Goal: Task Accomplishment & Management: Manage account settings

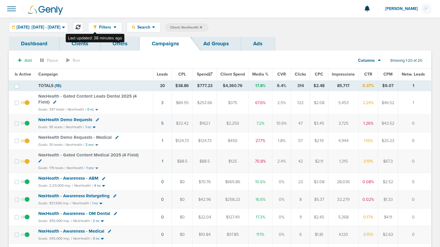
click at [83, 25] on button at bounding box center [78, 27] width 10 height 10
click at [80, 27] on icon at bounding box center [78, 27] width 5 height 5
click at [79, 138] on span "NexHealth Demo Requests - Medical" at bounding box center [74, 137] width 73 height 5
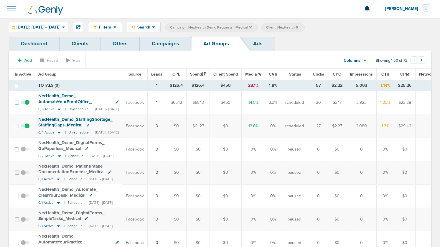
drag, startPoint x: 161, startPoint y: 46, endPoint x: 159, endPoint y: 51, distance: 5.4
click at [161, 46] on link "Campaigns" at bounding box center [166, 44] width 52 height 14
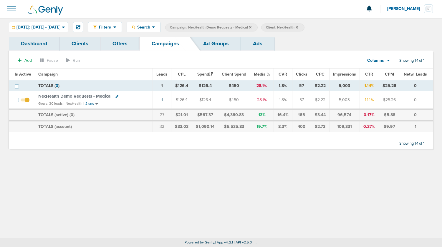
click at [252, 26] on icon at bounding box center [250, 27] width 2 height 2
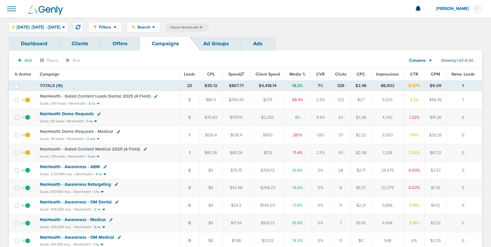
click at [202, 27] on icon at bounding box center [201, 28] width 2 height 4
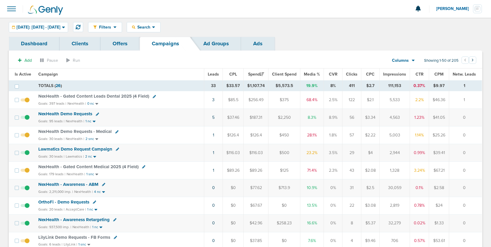
click at [87, 150] on span "Lawmatics Demo Request Campaign" at bounding box center [75, 149] width 74 height 5
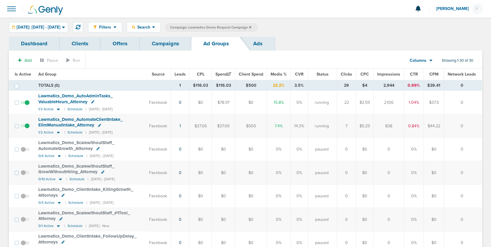
click at [171, 44] on link "Campaigns" at bounding box center [166, 44] width 52 height 14
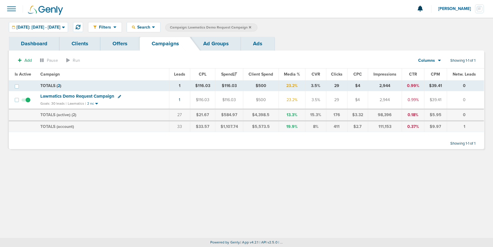
click at [213, 42] on link "Ad Groups" at bounding box center [216, 44] width 50 height 14
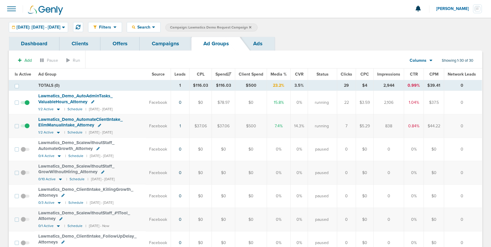
click at [25, 106] on span at bounding box center [25, 106] width 9 height 0
click at [25, 104] on input "checkbox" at bounding box center [25, 104] width 0 height 0
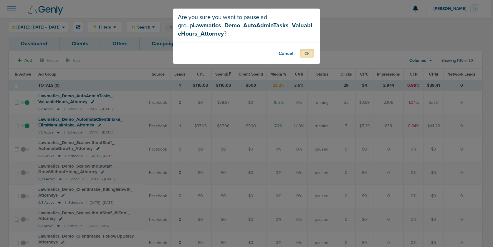
click at [305, 55] on button "OK" at bounding box center [307, 53] width 14 height 9
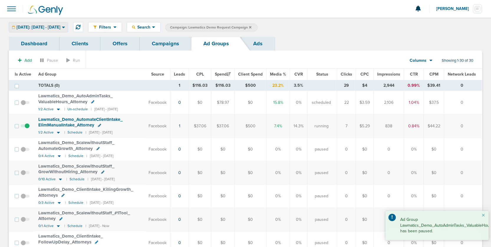
click at [24, 27] on span "[DATE]: [DATE] - [DATE]" at bounding box center [38, 27] width 44 height 4
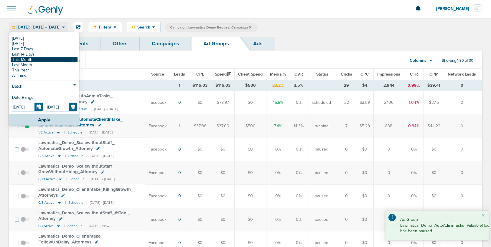
click at [36, 58] on link "This Month" at bounding box center [44, 59] width 67 height 5
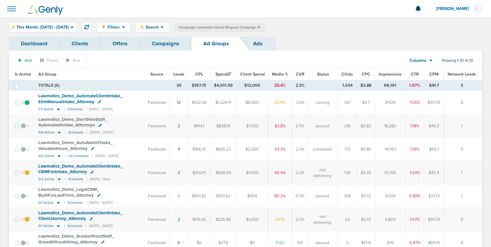
click at [174, 43] on link "Campaigns" at bounding box center [166, 44] width 52 height 14
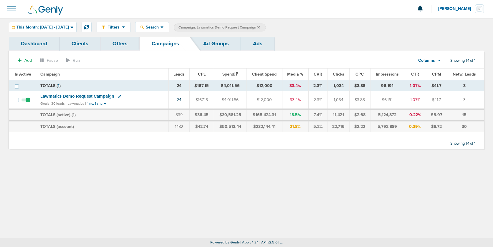
click at [260, 27] on icon at bounding box center [258, 27] width 2 height 2
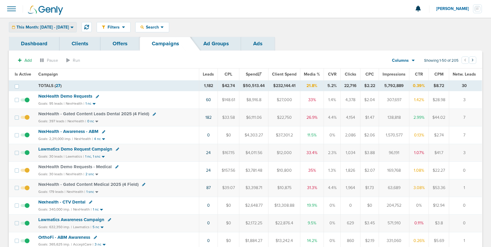
click at [30, 26] on span "This Month: [DATE] - [DATE]" at bounding box center [42, 27] width 52 height 4
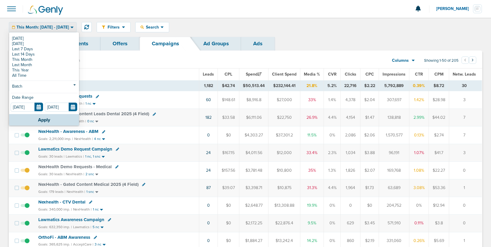
click at [30, 37] on link "[DATE]" at bounding box center [44, 38] width 67 height 5
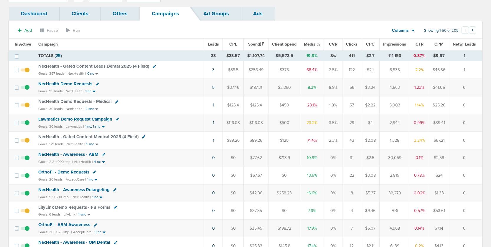
scroll to position [30, 0]
click at [75, 173] on span "OrthoFi - Demo Requests" at bounding box center [63, 172] width 51 height 5
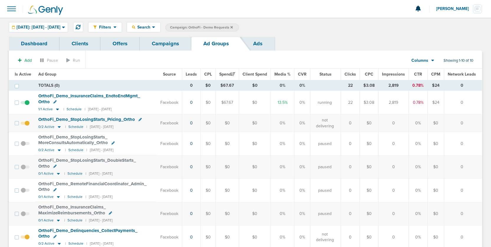
click at [25, 106] on span at bounding box center [25, 106] width 9 height 0
click at [25, 104] on input "checkbox" at bounding box center [25, 104] width 0 height 0
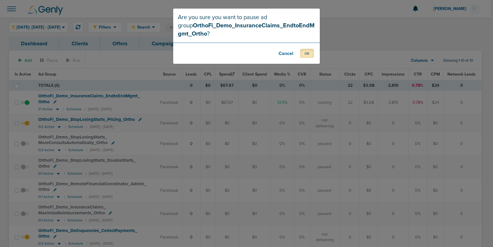
click at [307, 53] on button "OK" at bounding box center [307, 53] width 14 height 9
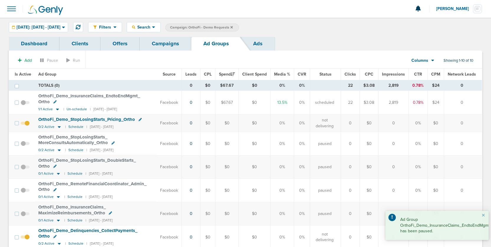
click at [169, 45] on link "Campaigns" at bounding box center [166, 44] width 52 height 14
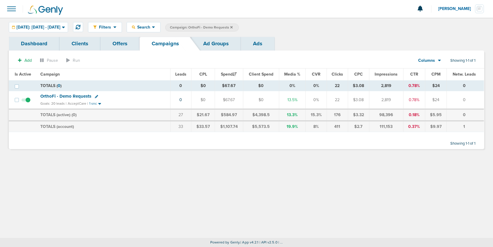
click at [233, 26] on icon at bounding box center [231, 28] width 2 height 4
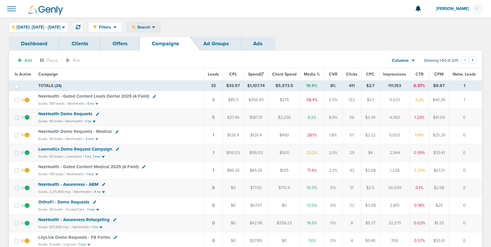
click at [152, 29] on span "Search" at bounding box center [143, 27] width 17 height 5
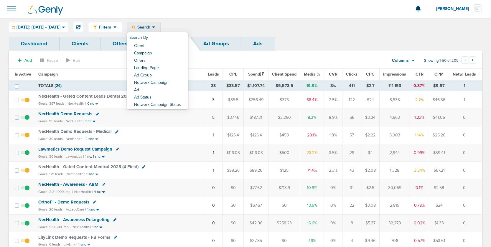
click at [275, 25] on div "Filters Active Only Settings Status Active Inactive Objectives MQL SQL Traffic …" at bounding box center [285, 27] width 394 height 10
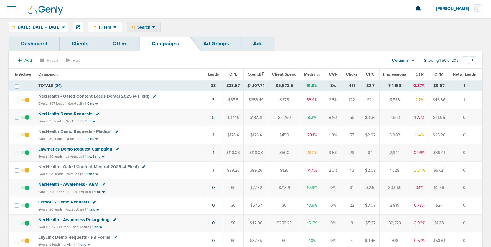
click at [152, 25] on span "Search" at bounding box center [143, 27] width 17 height 5
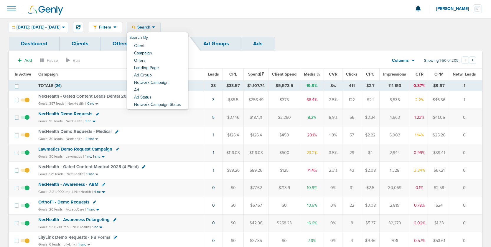
click at [321, 33] on div "Filters Active Only Settings Status Active Inactive Objectives MQL SQL Traffic …" at bounding box center [245, 27] width 491 height 19
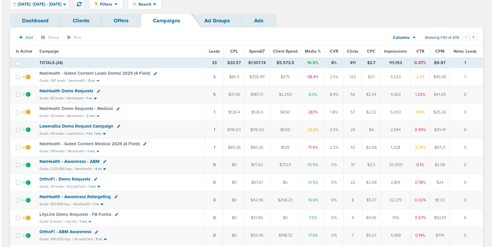
scroll to position [22, 0]
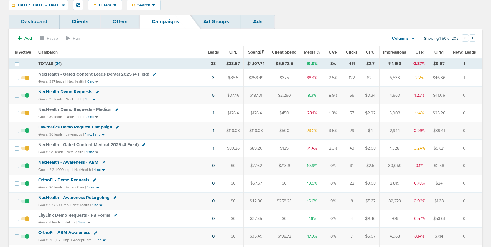
click at [153, 75] on icon at bounding box center [154, 74] width 3 height 3
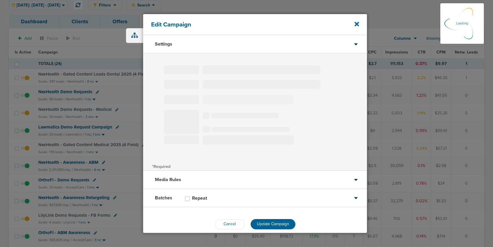
select select
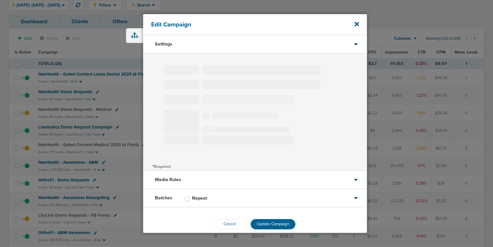
type input "NexHealth - Gated Content Leads Dental 2025 (4 Field)"
select select "Leads"
radio input "true"
select select "readWrite"
select select "1"
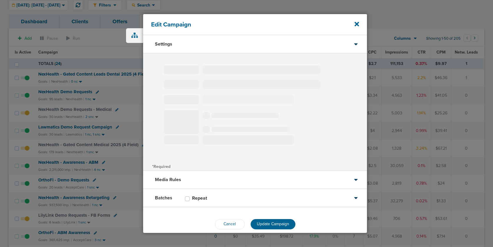
select select "1"
select select "2"
select select "3"
select select "4"
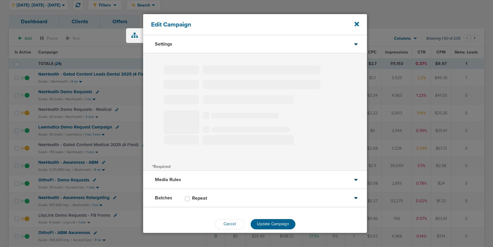
select select "6"
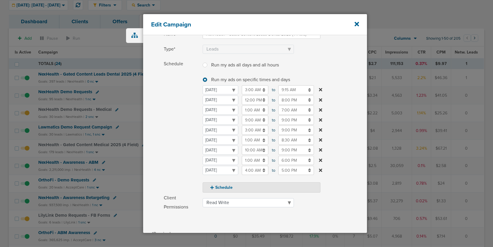
scroll to position [50, 0]
click at [357, 22] on icon at bounding box center [357, 24] width 4 height 6
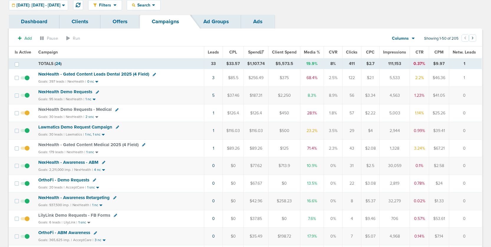
click at [143, 146] on icon at bounding box center [143, 144] width 3 height 3
select select
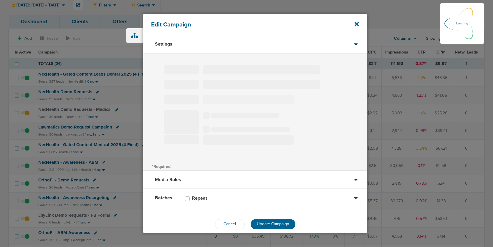
type input "NexHealth - Gated Content Medical 2025 (4 Field)"
select select "Leads"
radio input "true"
select select "readWrite"
select select "1"
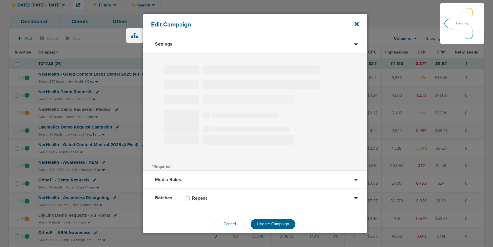
select select "1"
select select "2"
select select "3"
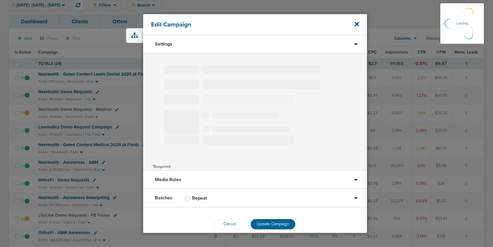
select select "4"
select select "6"
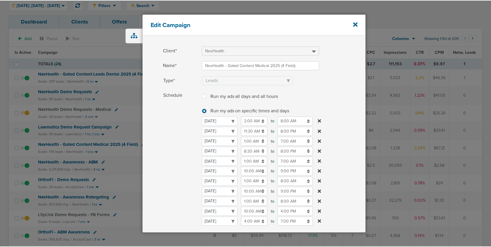
scroll to position [20, 0]
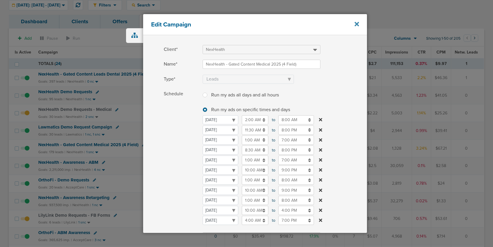
click at [355, 26] on icon at bounding box center [357, 24] width 4 height 4
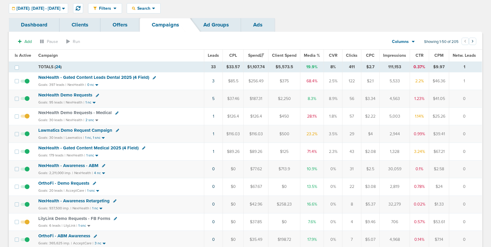
scroll to position [18, 0]
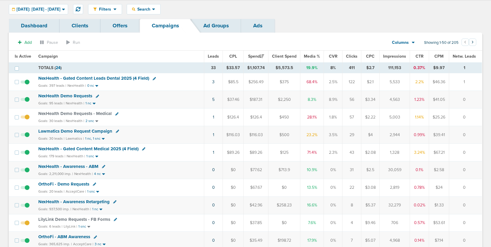
click at [63, 167] on span "NexHealth - Awareness - ABM" at bounding box center [68, 166] width 60 height 5
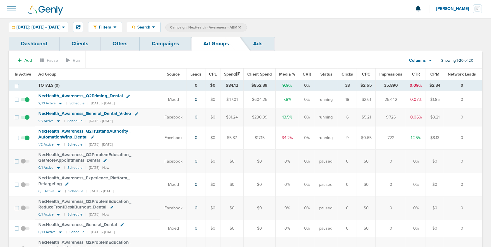
click at [60, 103] on icon at bounding box center [60, 104] width 3 height 2
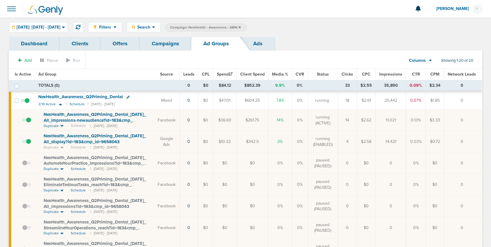
click at [153, 43] on link "Campaigns" at bounding box center [166, 44] width 52 height 14
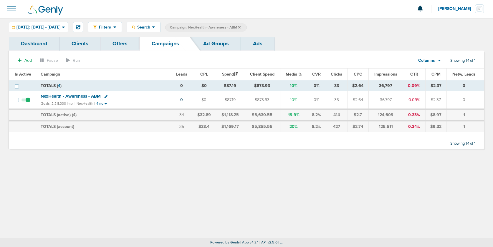
click at [53, 96] on span "NexHealth - Awareness - ABM" at bounding box center [71, 96] width 60 height 5
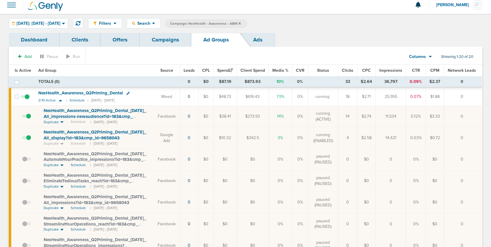
scroll to position [5, 0]
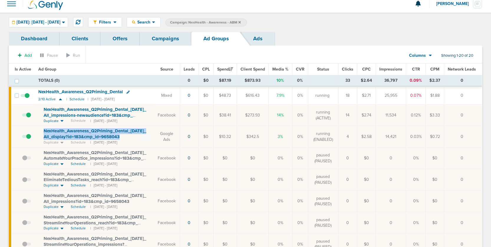
drag, startPoint x: 38, startPoint y: 130, endPoint x: 122, endPoint y: 139, distance: 84.7
click at [122, 139] on td "NexHealth_ Awareness_ Q2Priming_ Dental_ [DATE]_ All_ display?id=183&cmp_ id=96…" at bounding box center [94, 137] width 119 height 22
copy span "NexHealth_ Awareness_ Q2Priming_ Dental_ [DATE]_ All_ display?id=183&cmp_ id=96…"
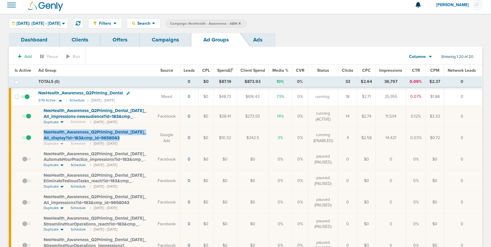
scroll to position [5, 0]
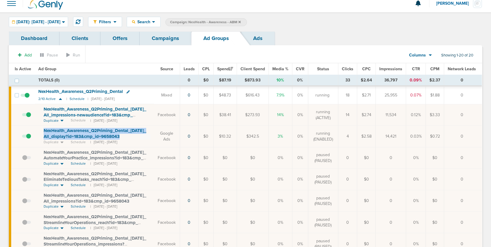
click at [130, 135] on div "NexHealth_ Awareness_ Q2Priming_ Dental_ [DATE]_ All_ display?id=183&cmp_ id=96…" at bounding box center [97, 133] width 107 height 11
drag, startPoint x: 128, startPoint y: 137, endPoint x: 27, endPoint y: 127, distance: 101.5
click at [27, 127] on tr "NexHealth_ Awareness_ Q2Priming_ Dental_ [DATE]_ All_ display?id=183&cmp_ id=96…" at bounding box center [245, 137] width 473 height 22
copy tr "NexHealth_ Awareness_ Q2Priming_ Dental_ [DATE]_ All_ display?id=183&cmp_ id=96…"
click at [169, 37] on link "Campaigns" at bounding box center [166, 39] width 52 height 14
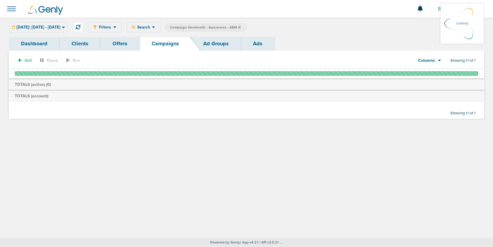
click at [241, 28] on icon at bounding box center [239, 28] width 2 height 4
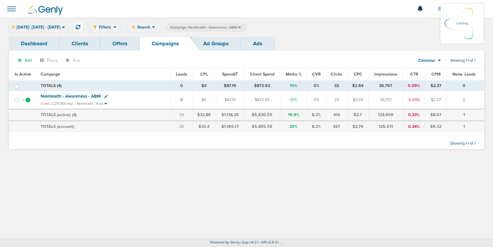
click at [241, 27] on icon at bounding box center [239, 27] width 2 height 2
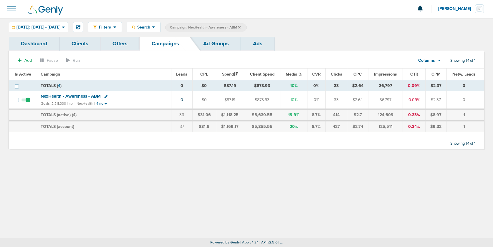
click at [241, 27] on icon at bounding box center [239, 28] width 2 height 4
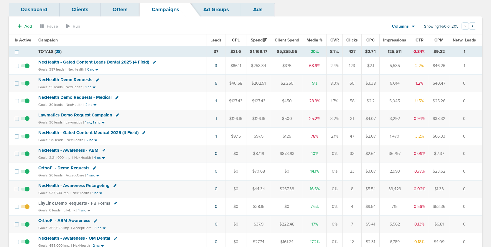
scroll to position [37, 0]
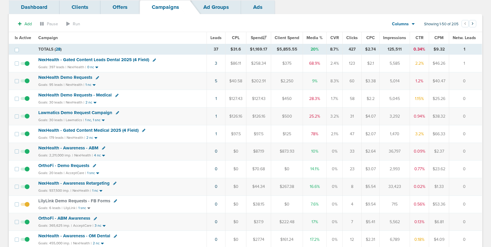
click at [67, 165] on span "OrthoFi - Demo Requests" at bounding box center [63, 165] width 51 height 5
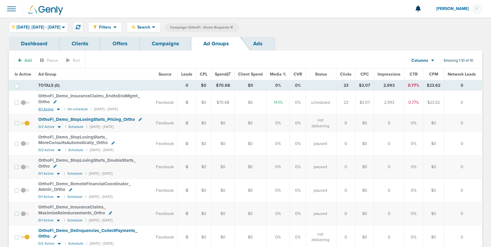
click at [58, 109] on icon at bounding box center [58, 109] width 6 height 5
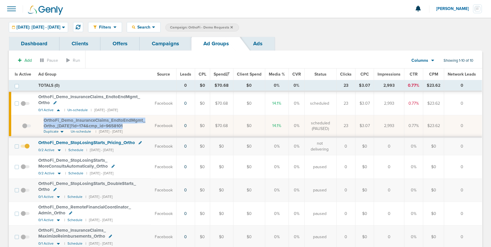
drag, startPoint x: 39, startPoint y: 119, endPoint x: 132, endPoint y: 124, distance: 92.9
click at [133, 124] on td "OrthoFi_ Demo_ InsuranceClaims_ EndtoEndMgmt_ Ortho_ [DATE]?id=174&cmp_ id=9658…" at bounding box center [93, 126] width 116 height 22
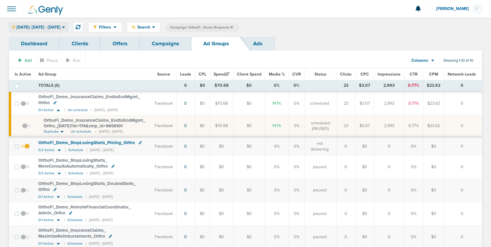
click at [54, 24] on div "[DATE]: [DATE] - [DATE]" at bounding box center [38, 27] width 59 height 10
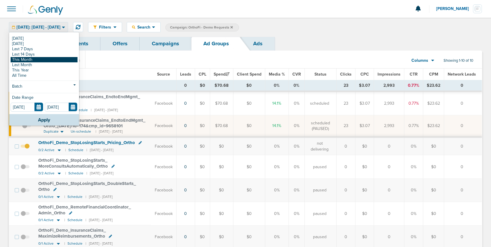
click at [37, 60] on link "This Month" at bounding box center [44, 59] width 67 height 5
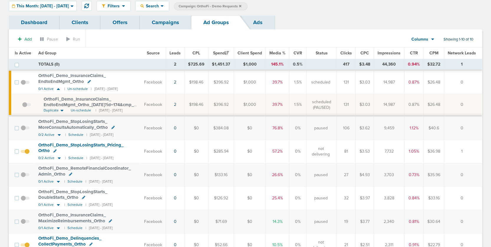
scroll to position [22, 0]
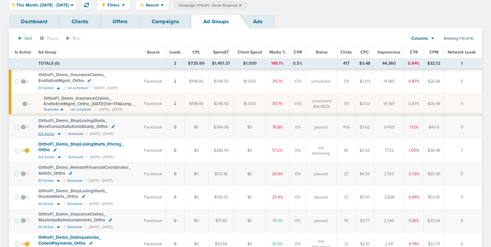
click at [58, 133] on icon at bounding box center [59, 134] width 3 height 2
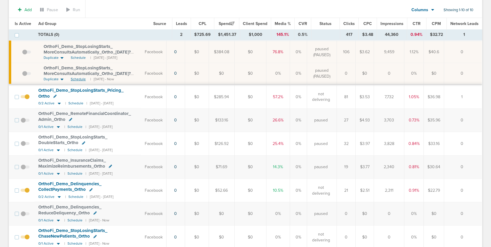
scroll to position [174, 0]
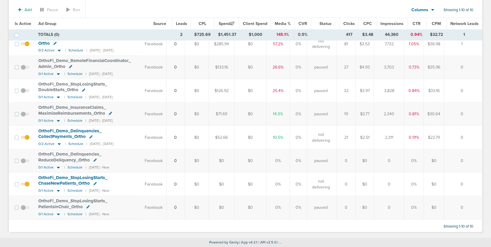
click at [26, 187] on span at bounding box center [25, 187] width 9 height 0
click at [25, 186] on input "checkbox" at bounding box center [25, 186] width 0 height 0
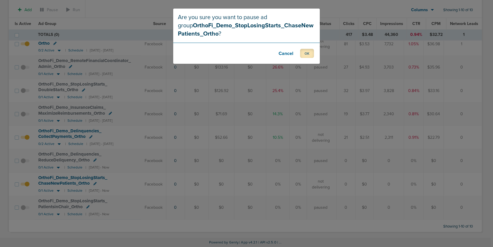
click at [304, 53] on button "OK" at bounding box center [307, 53] width 14 height 9
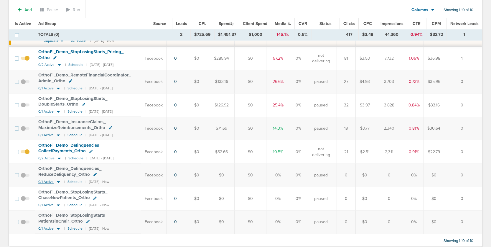
scroll to position [172, 0]
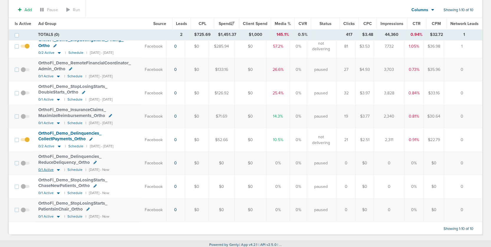
click at [59, 169] on icon at bounding box center [58, 170] width 6 height 5
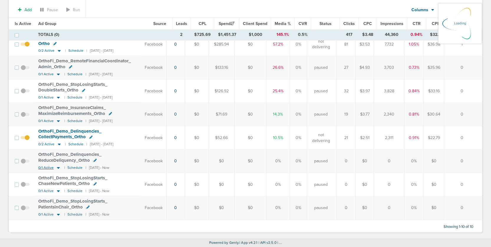
scroll to position [172, 0]
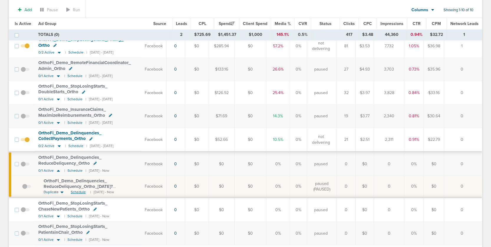
click at [75, 193] on span "Schedule" at bounding box center [78, 192] width 15 height 5
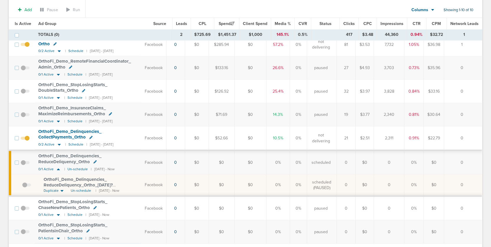
click at [23, 166] on span at bounding box center [25, 166] width 9 height 0
click at [25, 164] on input "checkbox" at bounding box center [25, 164] width 0 height 0
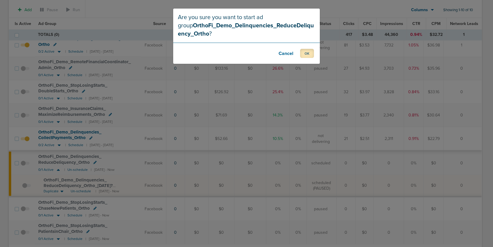
drag, startPoint x: 308, startPoint y: 54, endPoint x: 304, endPoint y: 64, distance: 11.1
click at [308, 55] on button "OK" at bounding box center [307, 53] width 14 height 9
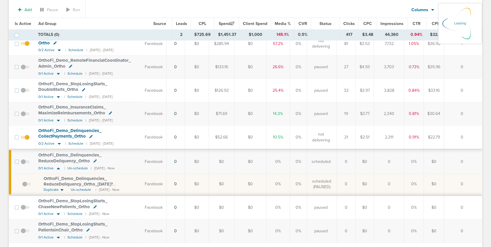
scroll to position [175, 0]
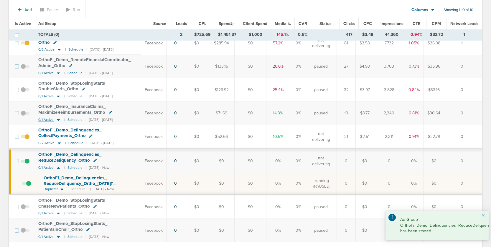
click at [56, 120] on icon at bounding box center [58, 120] width 6 height 5
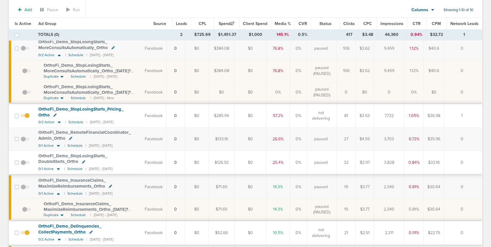
scroll to position [80, 0]
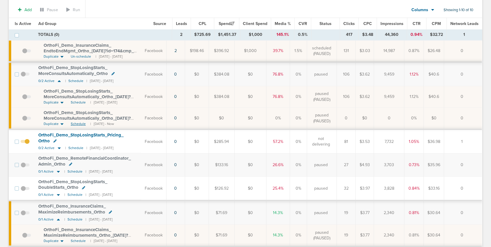
click at [77, 120] on span "OrthoFi_ Demo_ StopLosingStarts_ MoreConsultsAutomatically_ Ortho_ [DATE]?id=17…" at bounding box center [87, 118] width 87 height 17
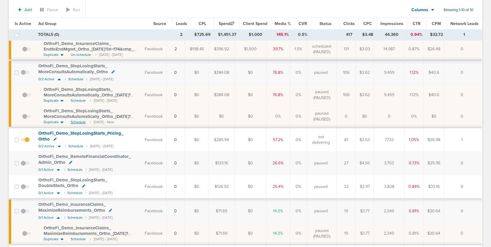
scroll to position [79, 0]
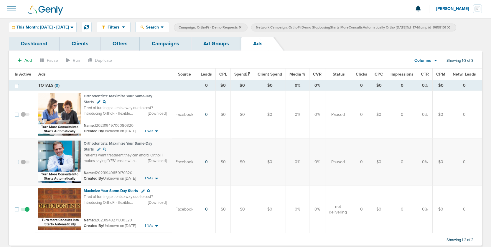
click at [217, 42] on link "Ad Groups" at bounding box center [216, 44] width 50 height 14
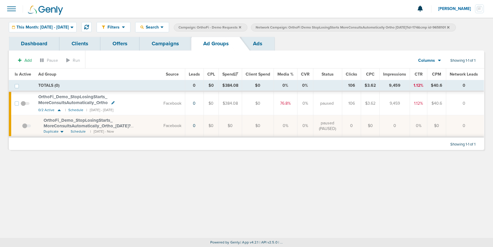
click at [23, 107] on span at bounding box center [25, 107] width 9 height 0
click at [25, 105] on input "checkbox" at bounding box center [25, 105] width 0 height 0
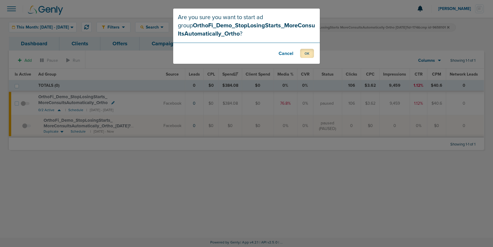
click at [308, 55] on button "OK" at bounding box center [307, 53] width 14 height 9
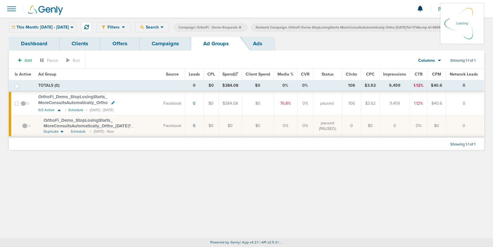
click at [161, 44] on link "Campaigns" at bounding box center [166, 44] width 52 height 14
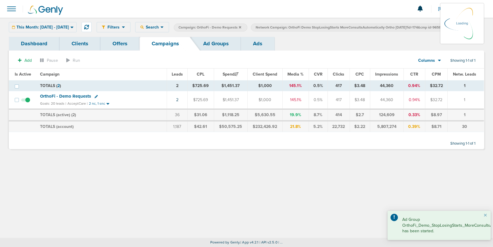
click at [63, 95] on span "OrthoFi - Demo Requests" at bounding box center [65, 96] width 51 height 5
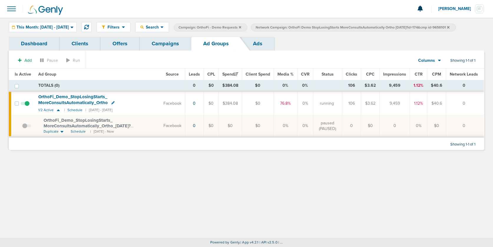
click at [440, 28] on icon at bounding box center [448, 27] width 2 height 2
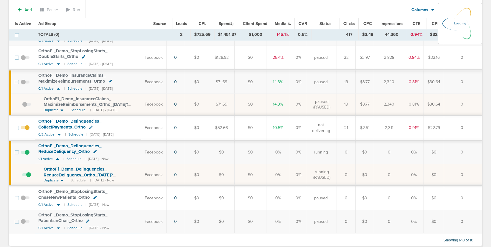
scroll to position [222, 0]
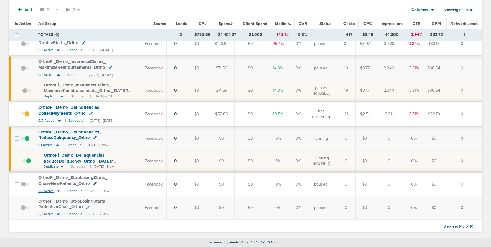
click at [58, 192] on icon at bounding box center [58, 191] width 6 height 5
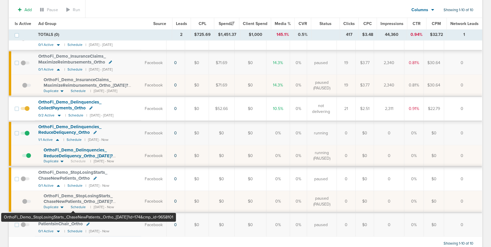
scroll to position [227, 0]
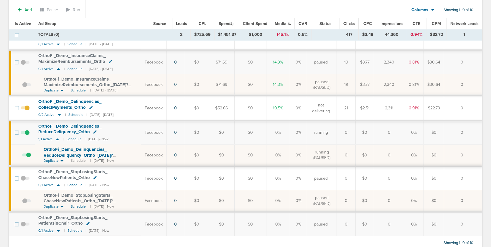
click at [57, 231] on icon at bounding box center [58, 232] width 3 height 2
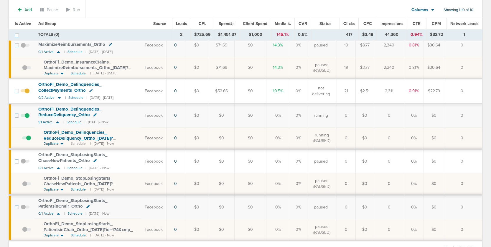
scroll to position [266, 0]
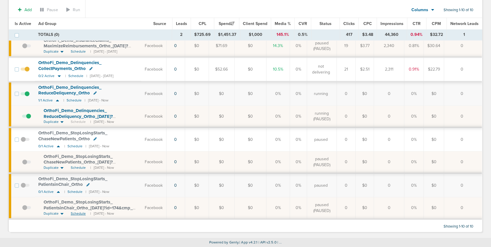
click at [79, 215] on span "Schedule" at bounding box center [78, 214] width 15 height 5
click at [22, 189] on span at bounding box center [25, 189] width 9 height 0
click at [25, 187] on input "checkbox" at bounding box center [25, 187] width 0 height 0
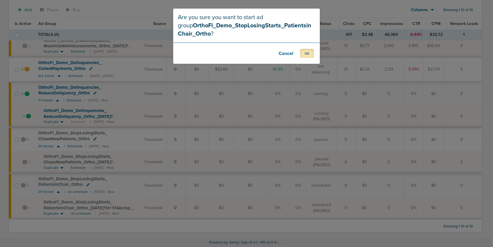
click at [305, 53] on button "OK" at bounding box center [307, 53] width 14 height 9
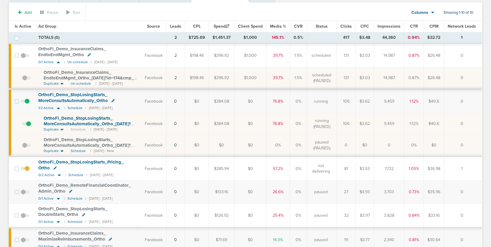
scroll to position [47, 0]
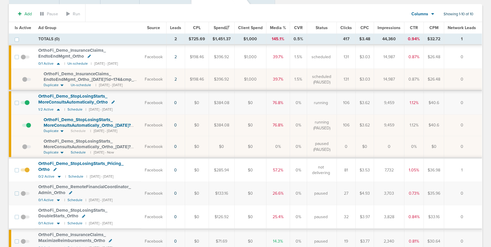
click at [28, 128] on span at bounding box center [26, 128] width 9 height 0
click at [22, 127] on input "checkbox" at bounding box center [22, 127] width 0 height 0
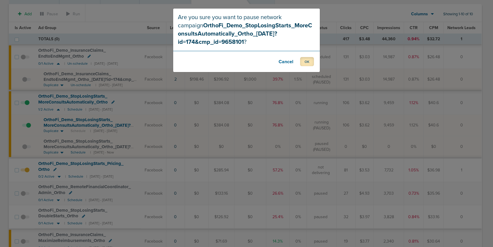
click at [310, 62] on button "OK" at bounding box center [307, 61] width 14 height 9
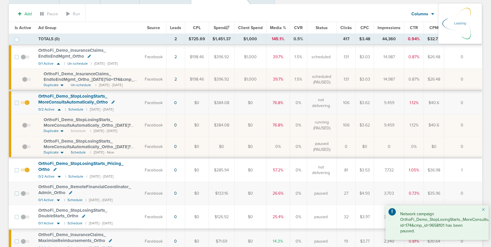
click at [26, 147] on td at bounding box center [27, 147] width 16 height 22
click at [25, 148] on td at bounding box center [27, 147] width 16 height 22
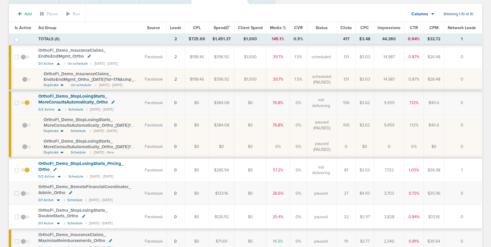
click at [23, 150] on span at bounding box center [26, 150] width 9 height 0
click at [22, 148] on input "checkbox" at bounding box center [22, 148] width 0 height 0
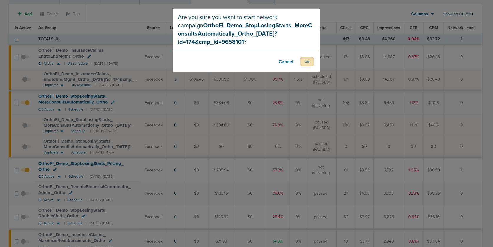
click at [311, 63] on button "OK" at bounding box center [307, 61] width 14 height 9
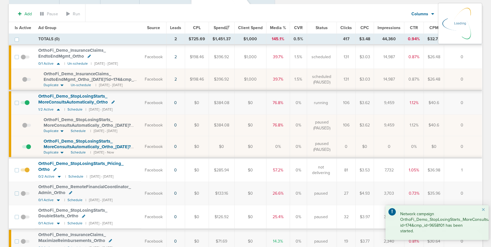
scroll to position [0, 0]
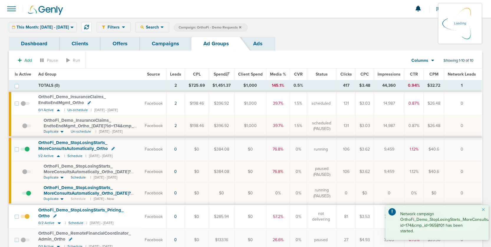
click at [162, 47] on link "Campaigns" at bounding box center [166, 44] width 52 height 14
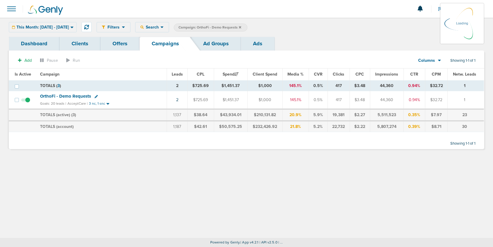
click at [241, 26] on icon at bounding box center [240, 27] width 2 height 2
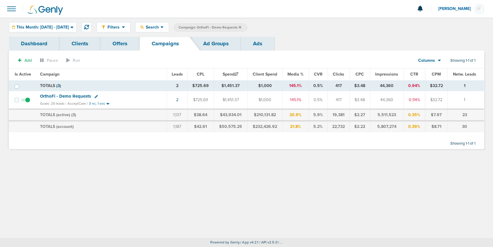
click at [241, 27] on icon at bounding box center [240, 28] width 2 height 4
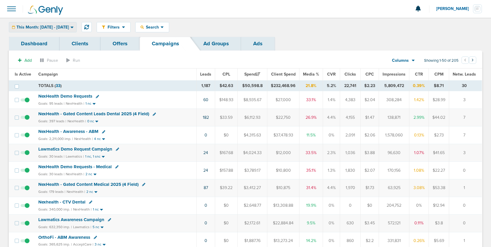
click at [59, 26] on span "This Month: [DATE] - [DATE]" at bounding box center [42, 27] width 52 height 4
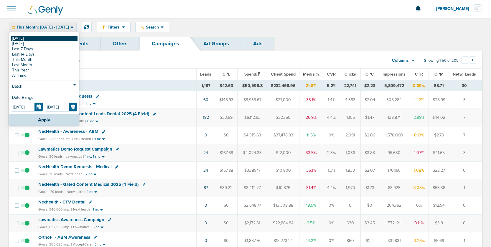
click at [46, 40] on link "[DATE]" at bounding box center [44, 38] width 67 height 5
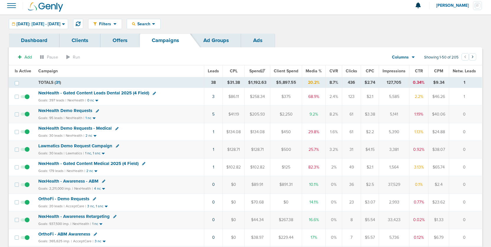
scroll to position [4, 0]
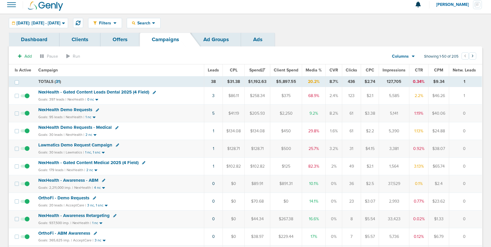
click at [116, 147] on icon at bounding box center [117, 145] width 3 height 3
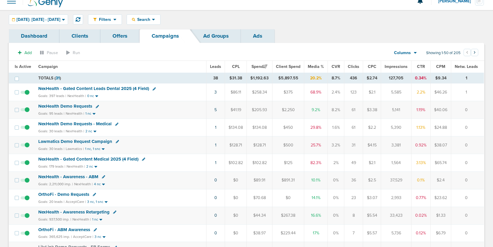
select select
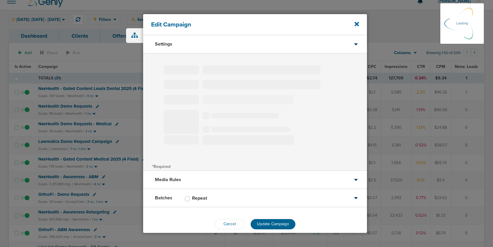
type input "Lawmatics Demo Request Campaign"
select select "Leads"
radio input "true"
select select "readWrite"
select select "1"
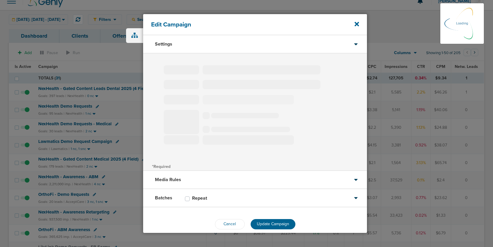
select select "1"
select select "2"
select select "3"
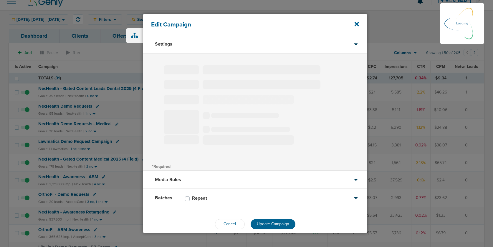
select select "4"
select select "6"
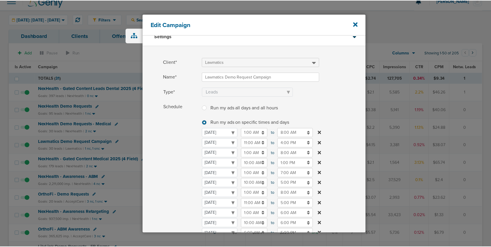
scroll to position [10, 0]
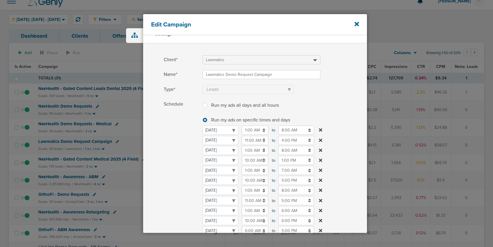
drag, startPoint x: 356, startPoint y: 24, endPoint x: 277, endPoint y: 65, distance: 89.5
click at [356, 24] on icon at bounding box center [357, 24] width 4 height 4
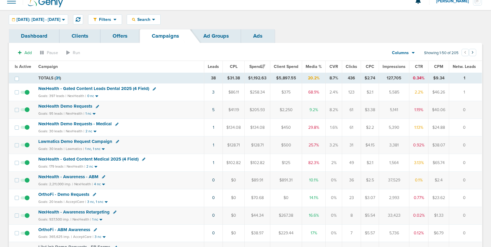
click at [57, 142] on span "Lawmatics Demo Request Campaign" at bounding box center [75, 141] width 74 height 5
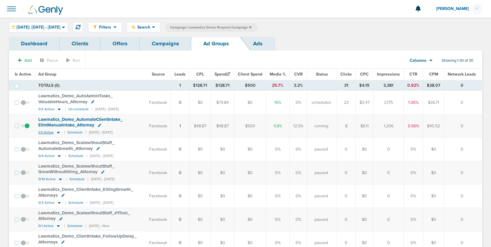
click at [57, 131] on icon at bounding box center [58, 132] width 6 height 5
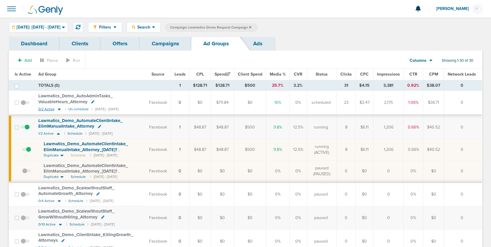
click at [57, 109] on icon at bounding box center [59, 109] width 6 height 5
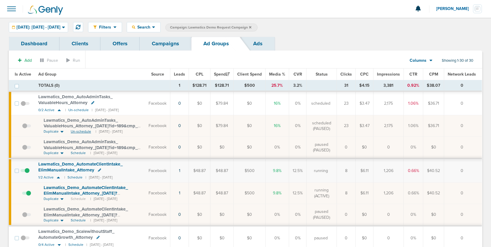
click at [76, 131] on span "Un-schedule" at bounding box center [81, 131] width 20 height 5
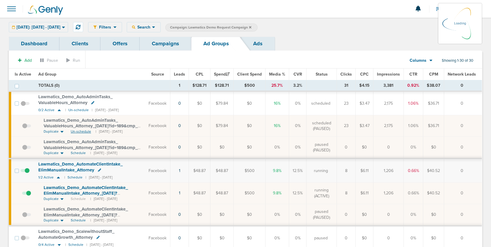
scroll to position [2, 0]
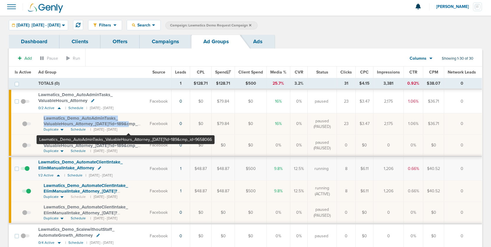
drag, startPoint x: 39, startPoint y: 117, endPoint x: 128, endPoint y: 124, distance: 89.5
click at [128, 124] on td "Lawmatics_ Demo_ AutoAdminTasks_ ValuableHours_ Attorney_ [DATE]?id=189&cmp_ id…" at bounding box center [90, 124] width 111 height 22
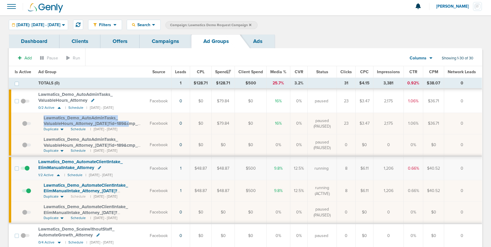
scroll to position [0, 0]
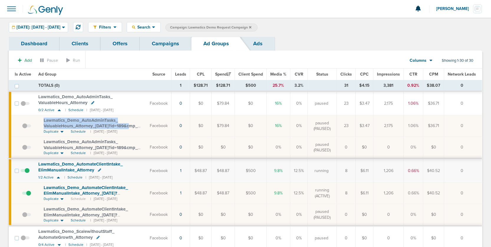
copy span "Lawmatics_ Demo_ AutoAdminTasks_ ValuableHours_ Attorney_ [DATE]?id=189"
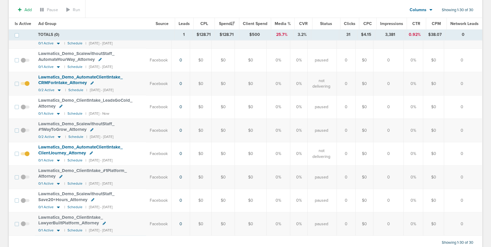
scroll to position [643, 0]
click at [57, 160] on icon at bounding box center [58, 161] width 3 height 2
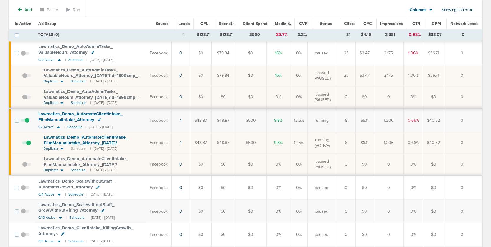
scroll to position [0, 0]
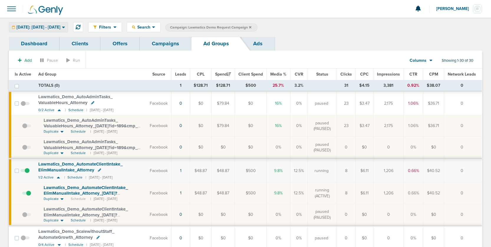
click at [44, 29] on span "[DATE]: [DATE] - [DATE]" at bounding box center [38, 27] width 44 height 4
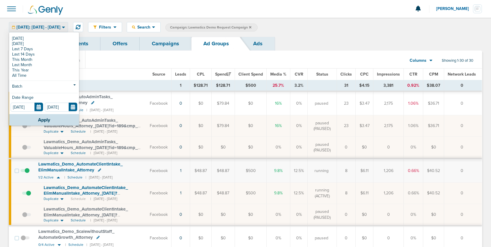
scroll to position [1, 0]
click at [36, 57] on link "This Month" at bounding box center [44, 59] width 67 height 5
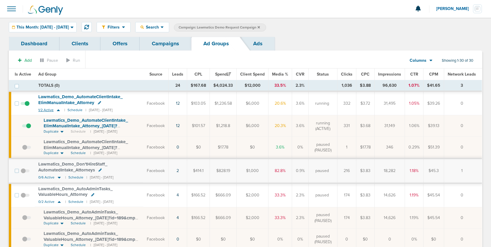
click at [58, 110] on icon at bounding box center [58, 110] width 6 height 5
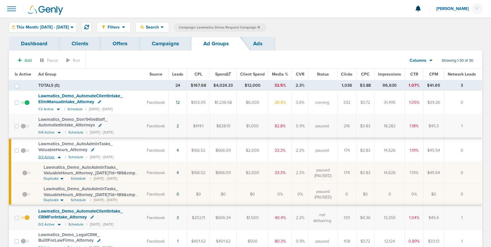
click at [59, 157] on icon at bounding box center [59, 158] width 3 height 2
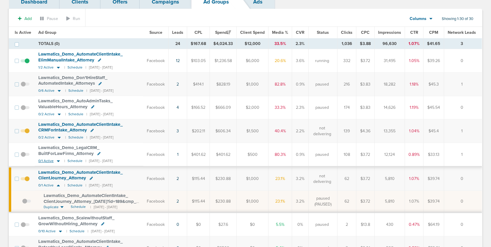
scroll to position [43, 0]
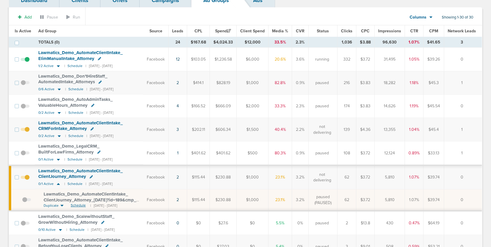
click at [81, 205] on span "Schedule" at bounding box center [78, 205] width 15 height 5
click at [26, 203] on span at bounding box center [26, 203] width 9 height 0
click at [22, 202] on input "checkbox" at bounding box center [22, 202] width 0 height 0
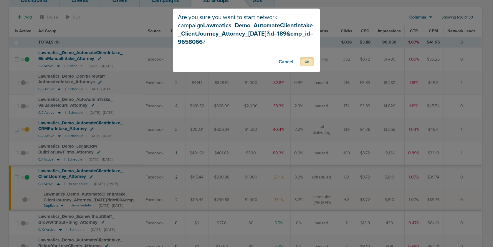
click at [305, 64] on button "OK" at bounding box center [307, 61] width 14 height 9
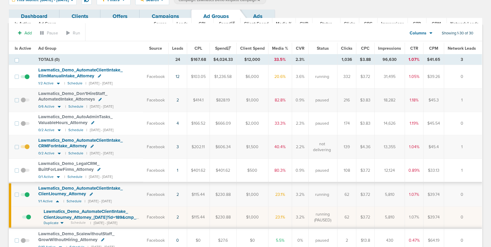
scroll to position [0, 0]
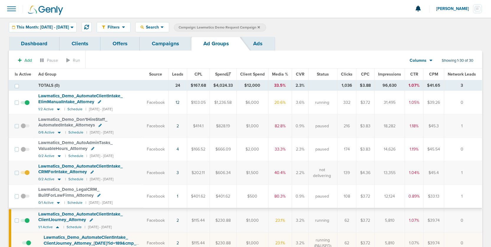
click at [164, 44] on link "Campaigns" at bounding box center [166, 44] width 52 height 14
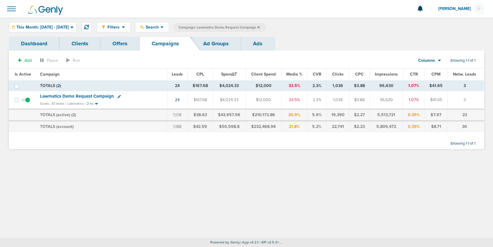
click at [260, 26] on icon at bounding box center [258, 27] width 2 height 2
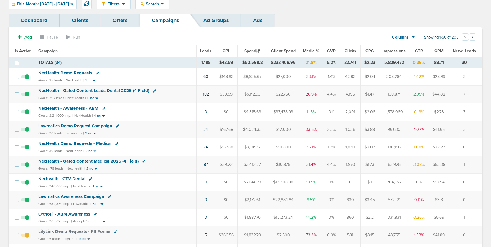
scroll to position [23, 0]
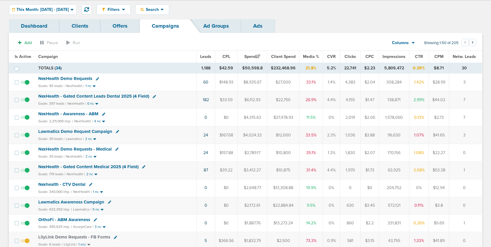
click at [62, 146] on td "NexHealth Demo Requests - Medical Goals: 30 leads | NexHealth | 2 nc" at bounding box center [116, 153] width 162 height 18
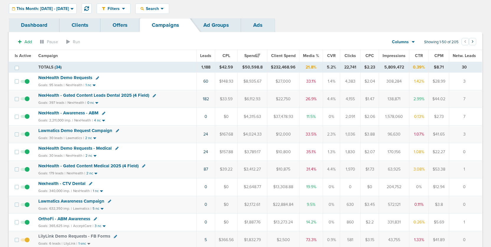
click at [61, 146] on span "NexHealth Demo Requests - Medical" at bounding box center [74, 148] width 73 height 5
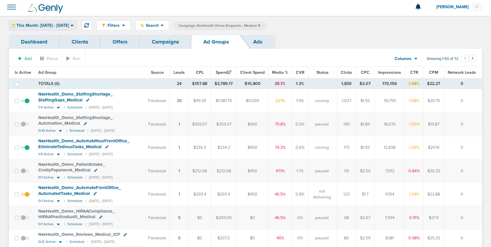
scroll to position [0, 0]
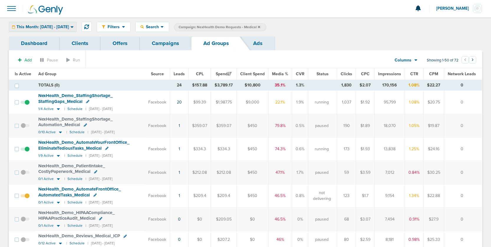
click at [42, 28] on span "This Month: [DATE] - [DATE]" at bounding box center [42, 27] width 52 height 4
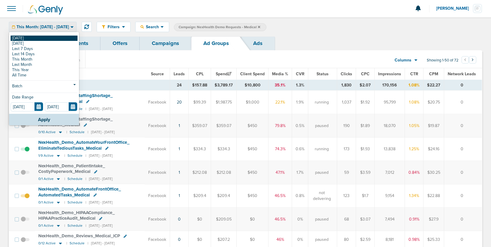
scroll to position [0, 0]
click at [40, 37] on link "[DATE]" at bounding box center [44, 38] width 67 height 5
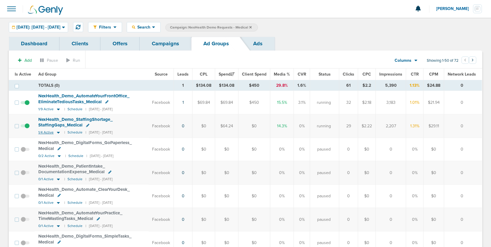
click at [56, 133] on icon at bounding box center [58, 132] width 6 height 5
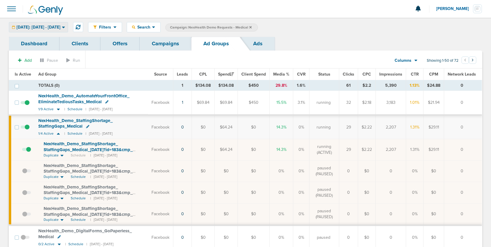
click at [56, 28] on span "[DATE]: [DATE] - [DATE]" at bounding box center [38, 27] width 44 height 4
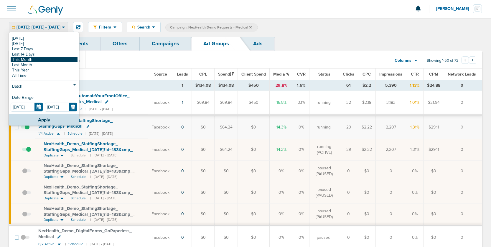
click at [42, 59] on link "This Month" at bounding box center [44, 59] width 67 height 5
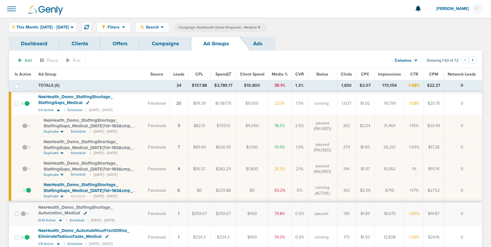
click at [28, 194] on span at bounding box center [26, 194] width 9 height 0
click at [22, 192] on input "checkbox" at bounding box center [22, 192] width 0 height 0
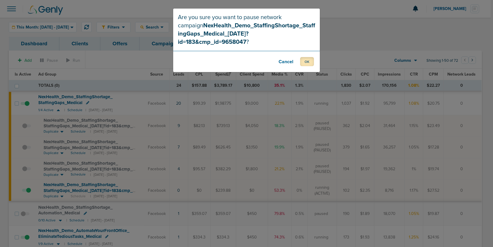
click at [307, 57] on button "OK" at bounding box center [307, 61] width 14 height 9
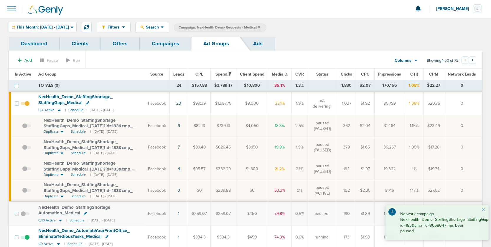
click at [25, 129] on span at bounding box center [26, 129] width 9 height 0
click at [22, 127] on input "checkbox" at bounding box center [22, 127] width 0 height 0
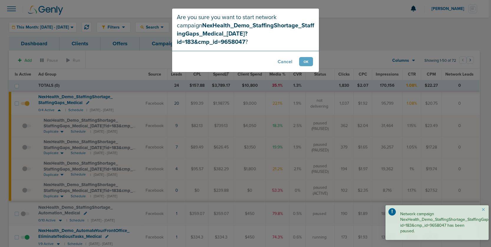
scroll to position [2, 0]
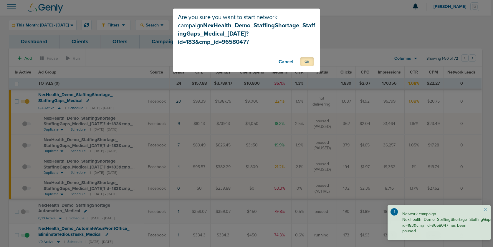
drag, startPoint x: 304, startPoint y: 53, endPoint x: 301, endPoint y: 62, distance: 10.1
click at [304, 57] on button "OK" at bounding box center [307, 61] width 14 height 9
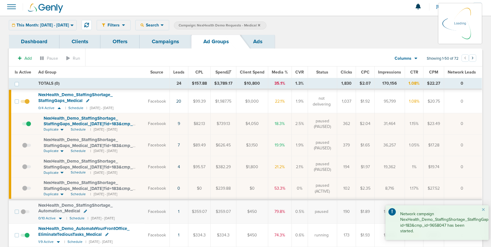
scroll to position [2, 0]
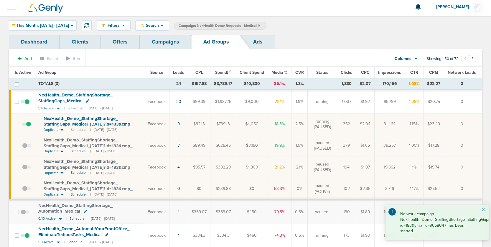
click at [168, 42] on link "Campaigns" at bounding box center [166, 42] width 52 height 14
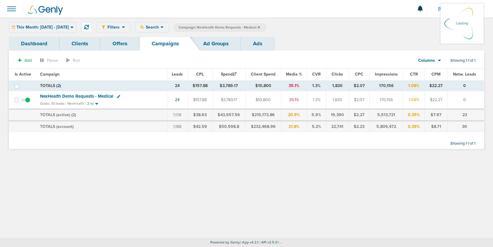
click at [260, 27] on icon at bounding box center [259, 27] width 2 height 2
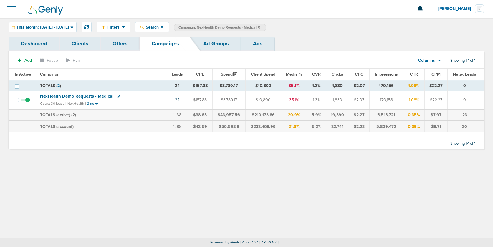
click at [266, 26] on label "Campaign: NexHealth Demo Requests - Medical" at bounding box center [220, 28] width 93 height 8
click at [260, 26] on icon at bounding box center [259, 27] width 2 height 2
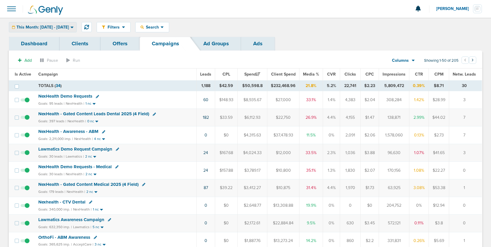
click at [56, 29] on div "This Month: [DATE] - [DATE]" at bounding box center [42, 27] width 67 height 10
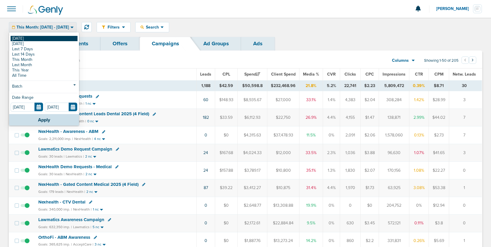
click at [43, 37] on link "[DATE]" at bounding box center [44, 38] width 67 height 5
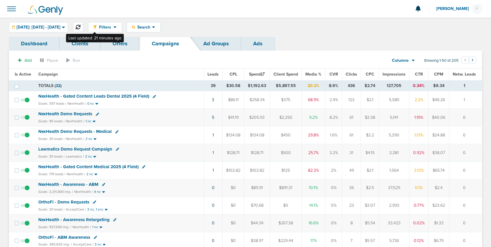
click at [80, 27] on icon at bounding box center [78, 27] width 5 height 5
click at [69, 113] on span "NexHealth Demo Requests" at bounding box center [65, 113] width 54 height 5
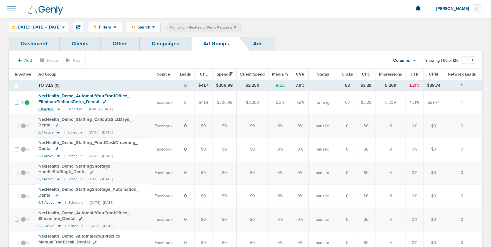
click at [59, 110] on icon at bounding box center [59, 109] width 6 height 5
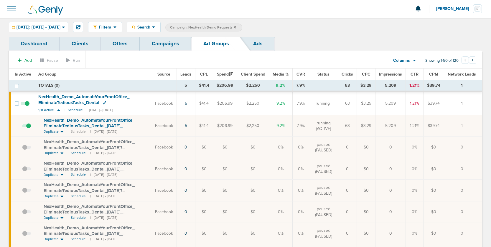
drag, startPoint x: 39, startPoint y: 119, endPoint x: 123, endPoint y: 125, distance: 84.2
click at [123, 125] on td "NexHealth_ Demo_ AutomateYourFrontOffice_ EliminateTediousTasks_ Dental_ [DATE]…" at bounding box center [93, 126] width 117 height 22
copy span "NexHealth_ Demo_ AutomateYourFrontOffice_ EliminateTediousTasks_ Dental_ [DATE]"
click at [169, 44] on link "Campaigns" at bounding box center [166, 44] width 52 height 14
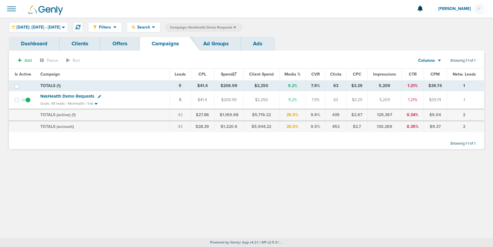
click at [214, 41] on link "Ad Groups" at bounding box center [216, 44] width 50 height 14
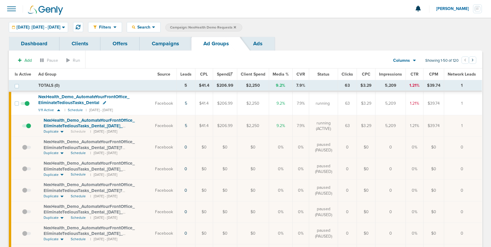
click at [158, 43] on link "Campaigns" at bounding box center [166, 44] width 52 height 14
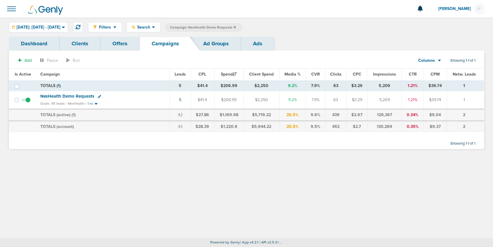
click at [236, 27] on icon at bounding box center [235, 28] width 2 height 4
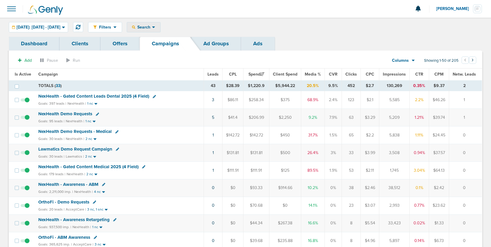
click at [152, 28] on span "Search" at bounding box center [143, 27] width 17 height 5
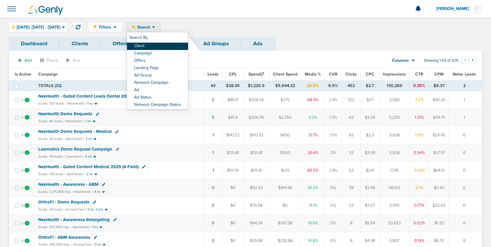
click at [168, 47] on link "Client" at bounding box center [157, 46] width 61 height 7
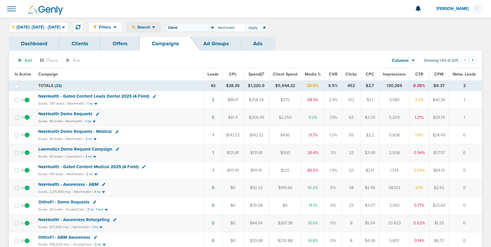
type input "NexHealth"
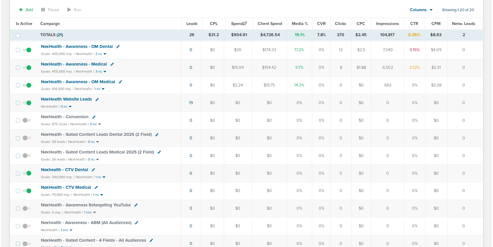
scroll to position [158, 0]
click at [92, 117] on icon at bounding box center [92, 116] width 3 height 3
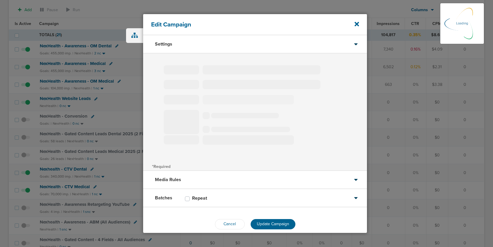
type input "NexHealth - Conversion"
select select "Traffic"
radio input "true"
select select "readOnly"
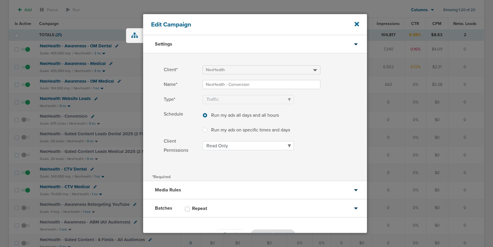
scroll to position [19, 0]
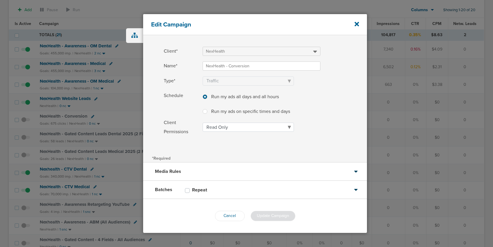
click at [246, 192] on div "Batches Repeat" at bounding box center [255, 190] width 224 height 18
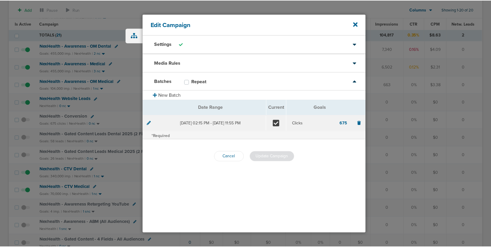
scroll to position [0, 0]
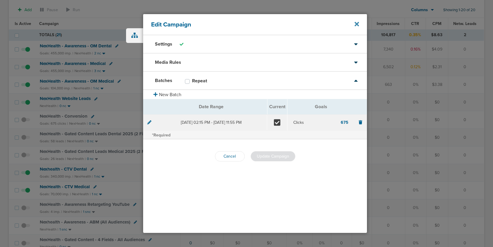
click at [358, 22] on icon at bounding box center [357, 24] width 4 height 4
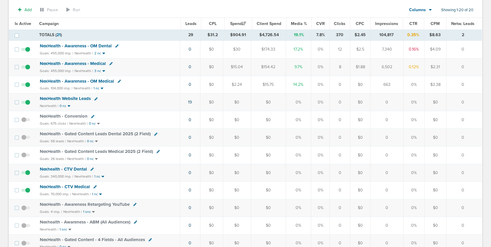
click at [62, 117] on span "NexHealth - Conversion" at bounding box center [64, 116] width 48 height 5
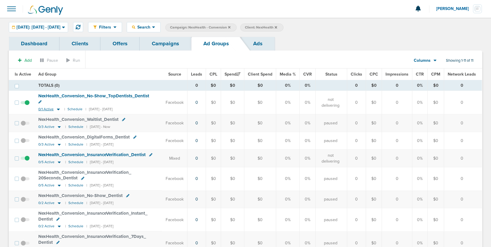
click at [59, 107] on icon at bounding box center [58, 109] width 6 height 5
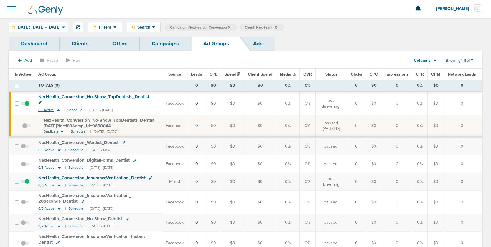
click at [59, 108] on icon at bounding box center [58, 110] width 6 height 5
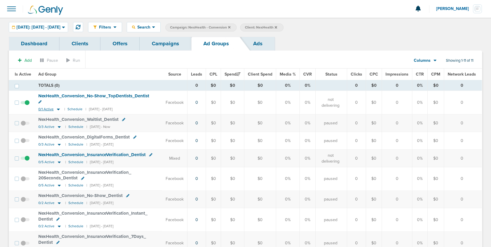
click at [59, 107] on icon at bounding box center [58, 109] width 6 height 5
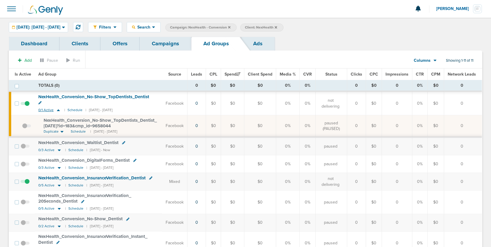
click at [59, 108] on icon at bounding box center [58, 110] width 6 height 5
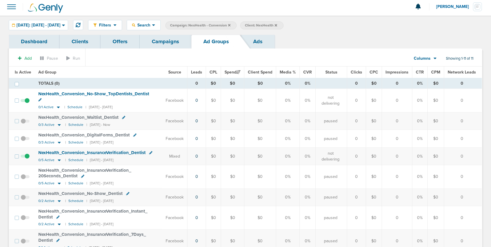
scroll to position [1, 0]
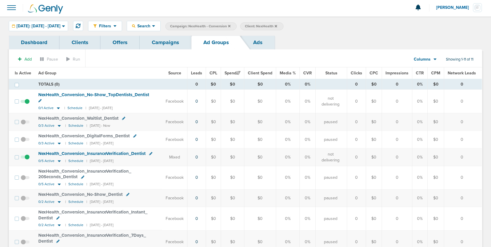
click at [170, 42] on link "Campaigns" at bounding box center [166, 43] width 52 height 14
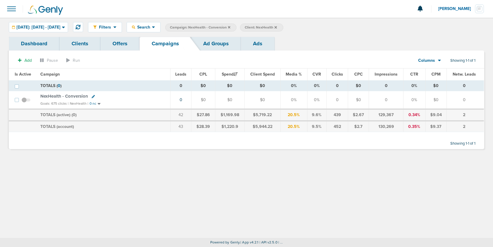
click at [92, 97] on icon at bounding box center [93, 96] width 3 height 3
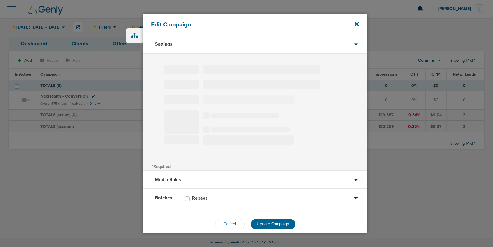
type input "NexHealth - Conversion"
select select "Traffic"
radio input "true"
select select "readOnly"
type input "75"
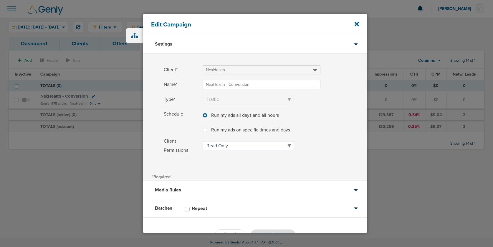
click at [228, 185] on div "Media Rules" at bounding box center [255, 190] width 224 height 18
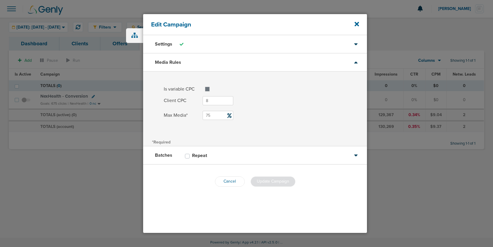
click at [272, 155] on div "Batches Repeat" at bounding box center [255, 156] width 224 height 18
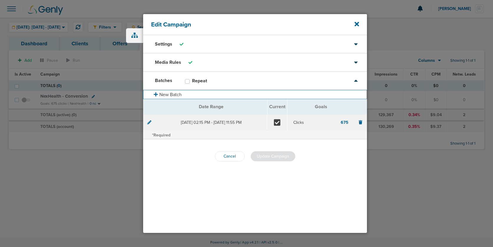
click at [167, 97] on button "New Batch" at bounding box center [255, 94] width 224 height 9
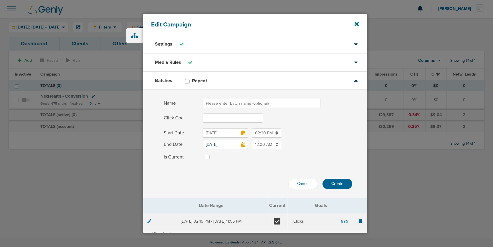
click at [222, 100] on input "Name" at bounding box center [262, 103] width 118 height 9
type input "September"
click at [215, 121] on input "Click Goal" at bounding box center [233, 118] width 60 height 9
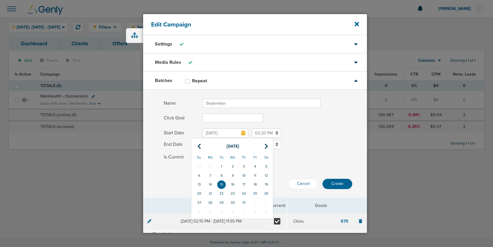
click at [215, 133] on input "[DATE]" at bounding box center [226, 133] width 46 height 9
click at [265, 146] on icon at bounding box center [267, 147] width 4 height 6
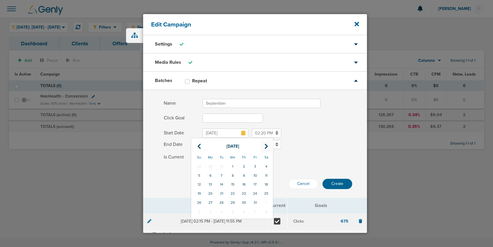
click at [265, 146] on icon at bounding box center [267, 147] width 4 height 6
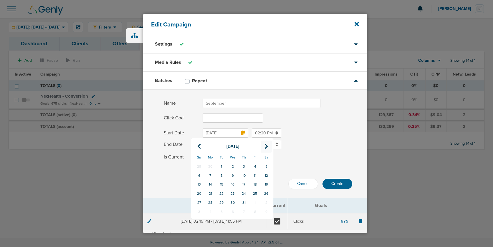
click at [265, 146] on icon at bounding box center [267, 147] width 4 height 6
click at [208, 194] on td "22" at bounding box center [210, 193] width 11 height 9
type input "[DATE]"
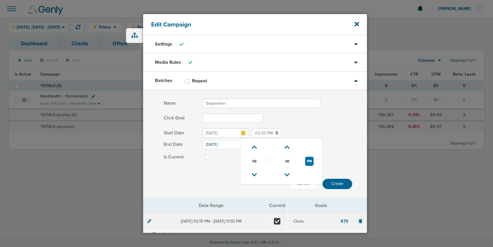
click at [263, 136] on input "02:20 PM" at bounding box center [266, 133] width 29 height 9
click at [310, 163] on button "PM" at bounding box center [309, 161] width 9 height 9
type input "02:20 AM"
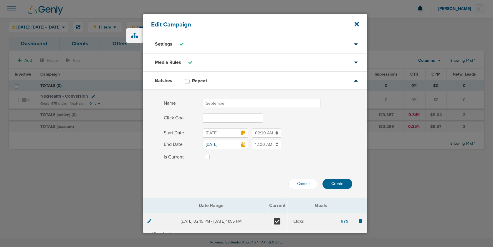
click at [223, 115] on input "Click Goal" at bounding box center [233, 118] width 60 height 9
type input "1043"
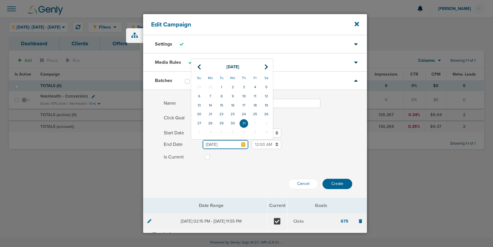
click at [217, 145] on input "[DATE]" at bounding box center [226, 144] width 46 height 9
click at [265, 68] on icon at bounding box center [267, 67] width 4 height 6
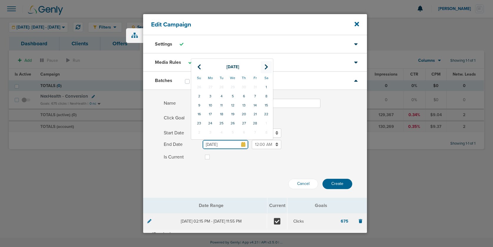
click at [265, 68] on icon at bounding box center [267, 67] width 4 height 6
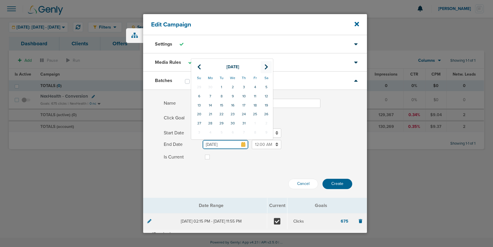
click at [265, 68] on icon at bounding box center [267, 67] width 4 height 6
click at [235, 123] on td "1" at bounding box center [232, 123] width 11 height 9
type input "[DATE]"
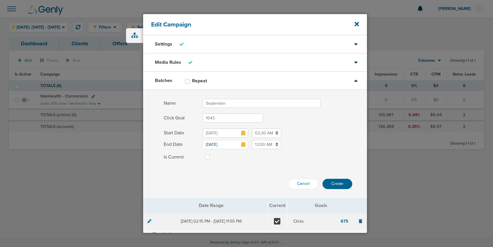
click at [266, 147] on input "12:00 AM" at bounding box center [266, 144] width 29 height 9
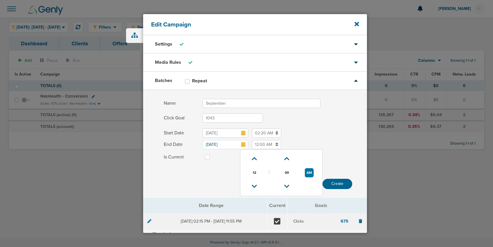
click at [218, 121] on input "1043" at bounding box center [233, 118] width 60 height 9
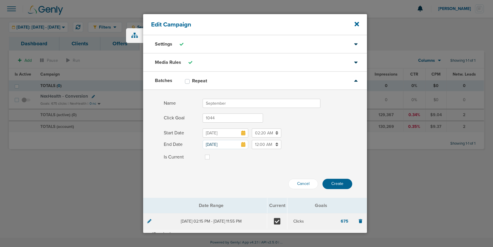
type input "1044"
click at [212, 154] on label at bounding box center [212, 154] width 0 height 0
click at [208, 157] on input "Is Current" at bounding box center [207, 157] width 5 height 6
checkbox input "true"
click at [240, 108] on div "Name September" at bounding box center [255, 106] width 224 height 14
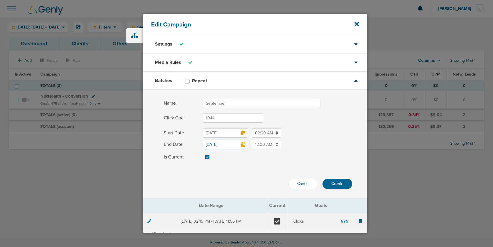
click at [237, 103] on input "September" at bounding box center [262, 103] width 118 height 9
type input "[DATE]"
click at [336, 182] on button "Create" at bounding box center [338, 184] width 30 height 10
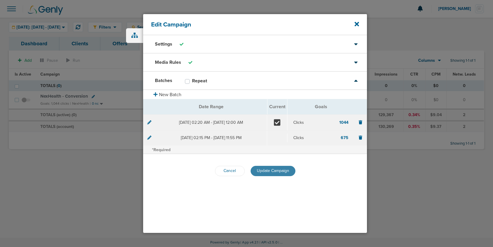
click at [276, 170] on span "Update Campaign" at bounding box center [273, 171] width 32 height 5
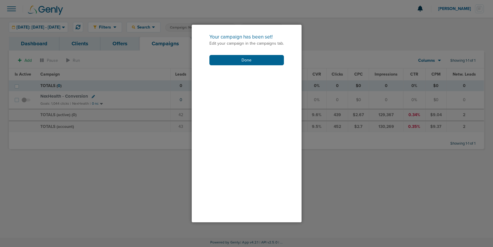
drag, startPoint x: 225, startPoint y: 58, endPoint x: 207, endPoint y: 72, distance: 23.2
click at [226, 59] on button "Done" at bounding box center [246, 60] width 75 height 10
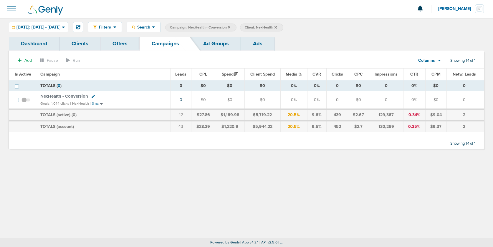
click at [59, 95] on span "NexHealth - Conversion" at bounding box center [64, 96] width 48 height 5
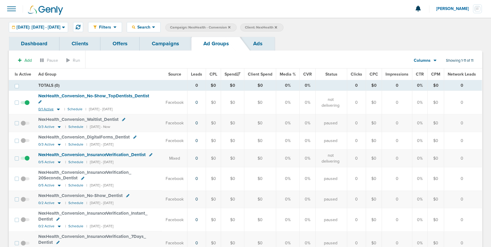
click at [57, 109] on icon at bounding box center [58, 110] width 3 height 2
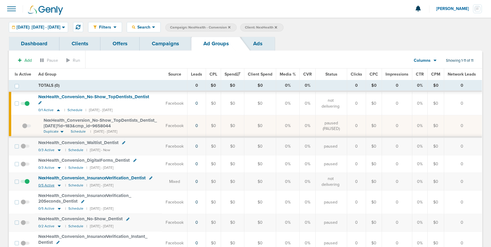
click at [59, 183] on icon at bounding box center [59, 185] width 6 height 5
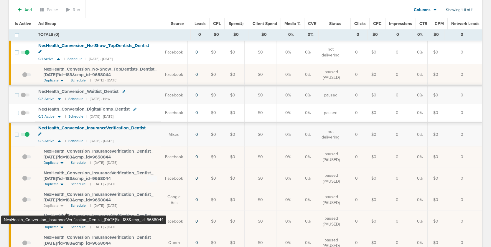
scroll to position [52, 0]
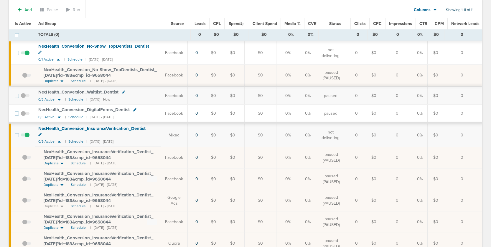
click at [58, 139] on icon at bounding box center [59, 141] width 6 height 5
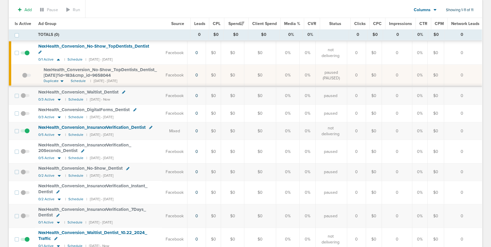
click at [26, 134] on span at bounding box center [25, 134] width 9 height 0
click at [25, 133] on input "checkbox" at bounding box center [25, 133] width 0 height 0
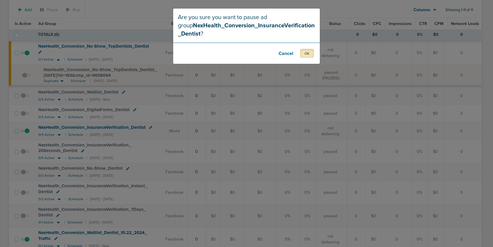
click at [303, 55] on button "OK" at bounding box center [307, 53] width 14 height 9
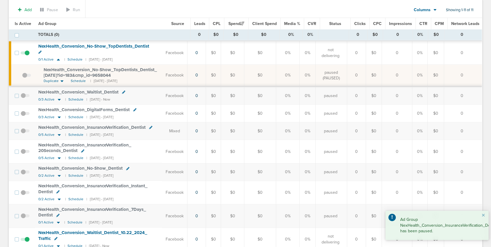
scroll to position [119, 0]
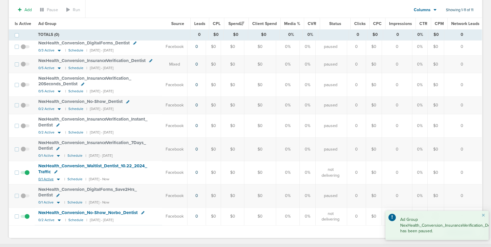
click at [59, 177] on icon at bounding box center [58, 179] width 6 height 5
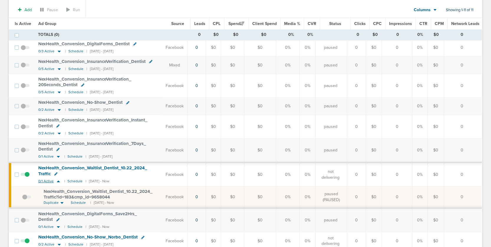
click at [59, 179] on icon at bounding box center [58, 181] width 6 height 5
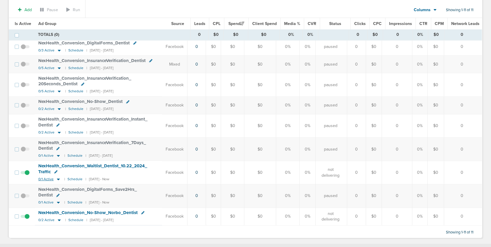
click at [58, 177] on icon at bounding box center [58, 179] width 6 height 5
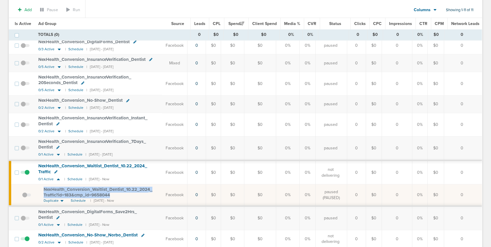
scroll to position [121, 0]
drag, startPoint x: 41, startPoint y: 181, endPoint x: 119, endPoint y: 190, distance: 79.1
click at [119, 190] on td "NexHealth_ Conversion_ Waitlist_ Dentist_ 10.22_ 2024_ Traffic?id=183&cmp_ id=9…" at bounding box center [98, 196] width 127 height 22
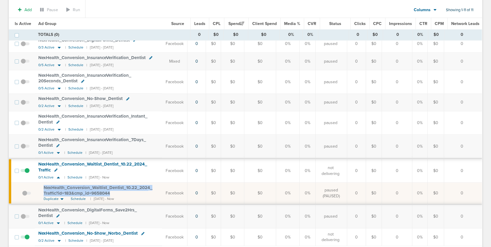
scroll to position [123, 0]
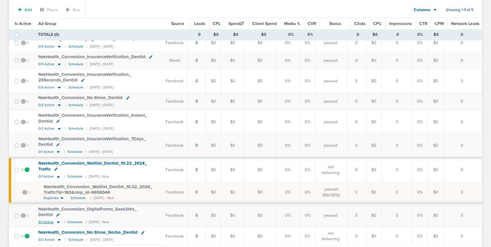
click at [57, 222] on icon at bounding box center [58, 223] width 3 height 2
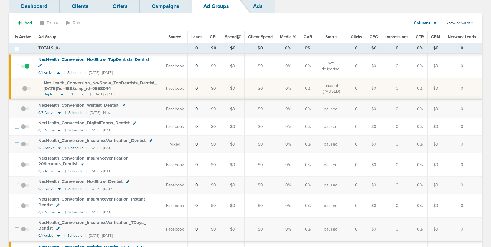
scroll to position [38, 0]
click at [70, 102] on span "NexHealth_ Conversion_ Waitlist_ Dentist" at bounding box center [78, 104] width 80 height 5
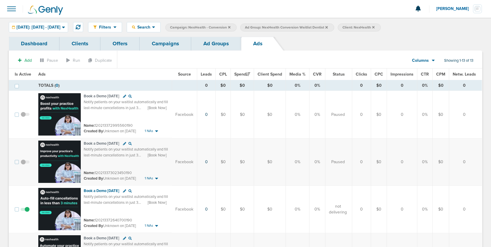
click at [212, 42] on link "Ad Groups" at bounding box center [216, 44] width 50 height 14
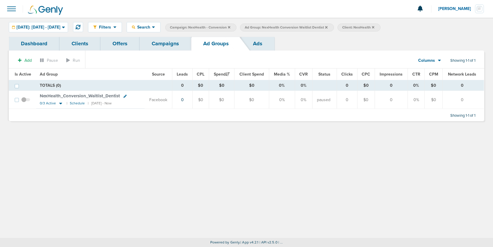
click at [161, 45] on link "Campaigns" at bounding box center [166, 44] width 52 height 14
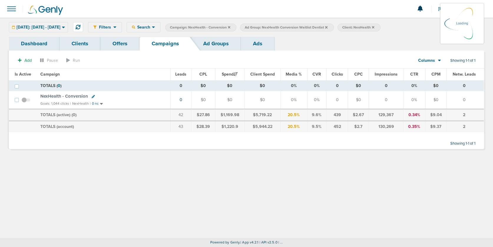
click at [212, 43] on link "Ad Groups" at bounding box center [216, 44] width 50 height 14
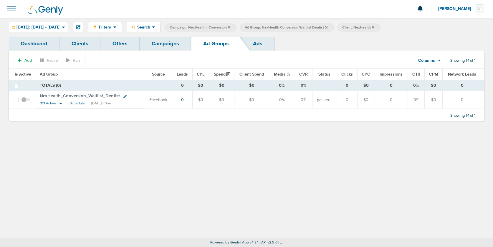
click at [328, 27] on icon at bounding box center [326, 27] width 2 height 2
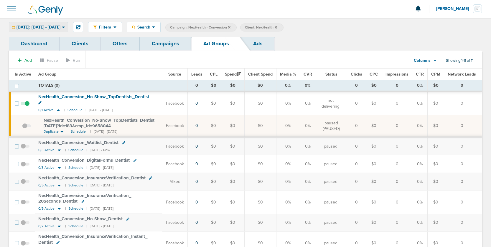
click at [27, 25] on span "[DATE]: [DATE] - [DATE]" at bounding box center [38, 27] width 44 height 4
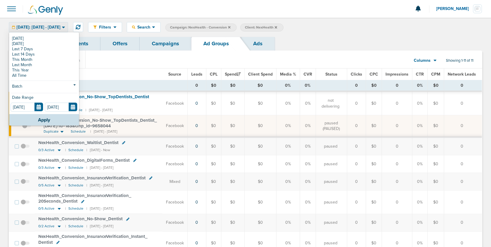
scroll to position [4, 0]
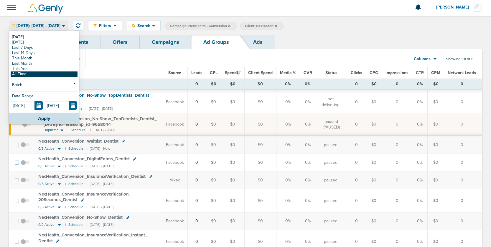
click at [27, 72] on link "All Time" at bounding box center [44, 74] width 67 height 5
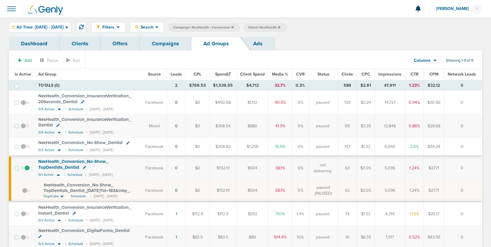
click at [163, 46] on link "Campaigns" at bounding box center [166, 44] width 52 height 14
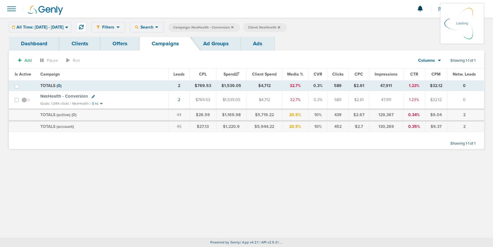
click at [234, 27] on icon at bounding box center [232, 27] width 2 height 2
click at [234, 28] on icon at bounding box center [232, 27] width 2 height 2
click at [234, 26] on icon at bounding box center [232, 28] width 2 height 4
click at [240, 27] on label "Campaign: NexHealth - Conversion" at bounding box center [204, 28] width 71 height 8
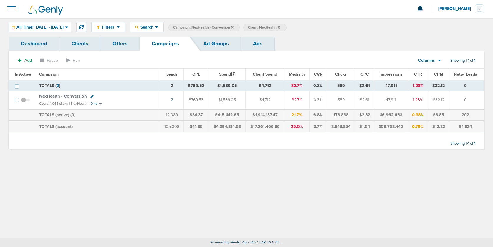
click at [234, 27] on icon at bounding box center [232, 27] width 2 height 2
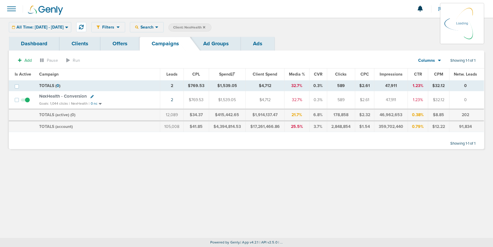
click at [205, 28] on icon at bounding box center [204, 27] width 2 height 2
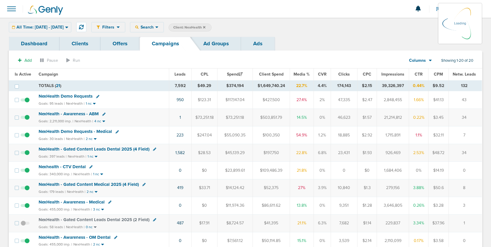
click at [205, 27] on icon at bounding box center [204, 27] width 2 height 2
click at [205, 27] on icon at bounding box center [204, 28] width 2 height 4
click at [49, 27] on div "All Time: [DATE] - [DATE] [DATE] [DATE] Last 7 Days Last 14 Days This Month Las…" at bounding box center [40, 27] width 62 height 10
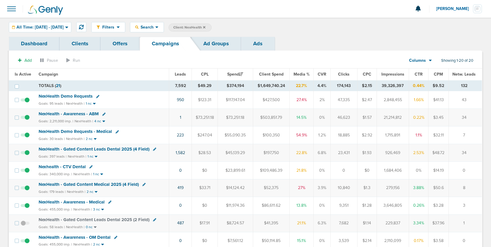
click at [64, 27] on span "All Time: [DATE] - [DATE]" at bounding box center [39, 27] width 47 height 4
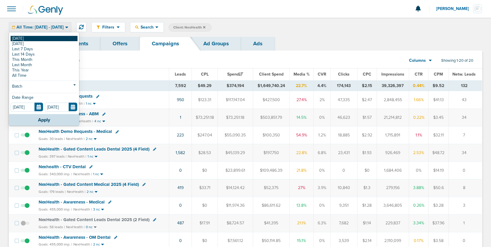
click at [16, 38] on link "[DATE]" at bounding box center [44, 38] width 67 height 5
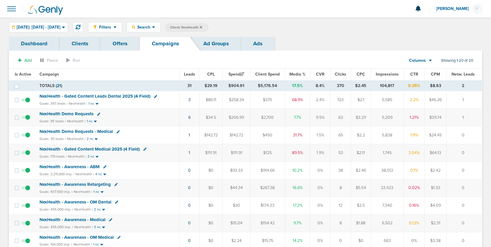
click at [202, 27] on icon at bounding box center [201, 27] width 2 height 2
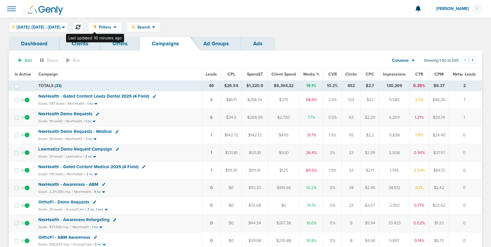
click at [80, 27] on icon at bounding box center [78, 27] width 5 height 5
click at [50, 28] on span "[DATE]: [DATE] - [DATE]" at bounding box center [38, 27] width 44 height 4
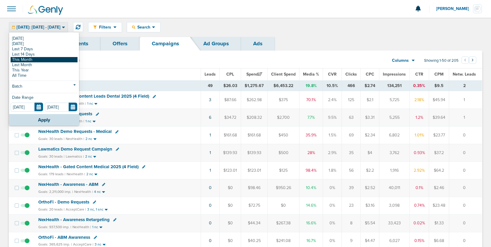
click at [21, 58] on link "This Month" at bounding box center [44, 59] width 67 height 5
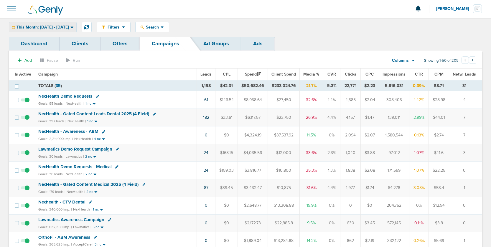
drag, startPoint x: 37, startPoint y: 29, endPoint x: 34, endPoint y: 32, distance: 5.0
click at [37, 29] on span "This Month: [DATE] - [DATE]" at bounding box center [42, 27] width 52 height 4
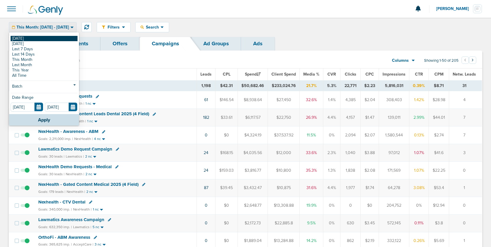
click at [32, 37] on link "[DATE]" at bounding box center [44, 38] width 67 height 5
